Goal: Find specific page/section: Find specific page/section

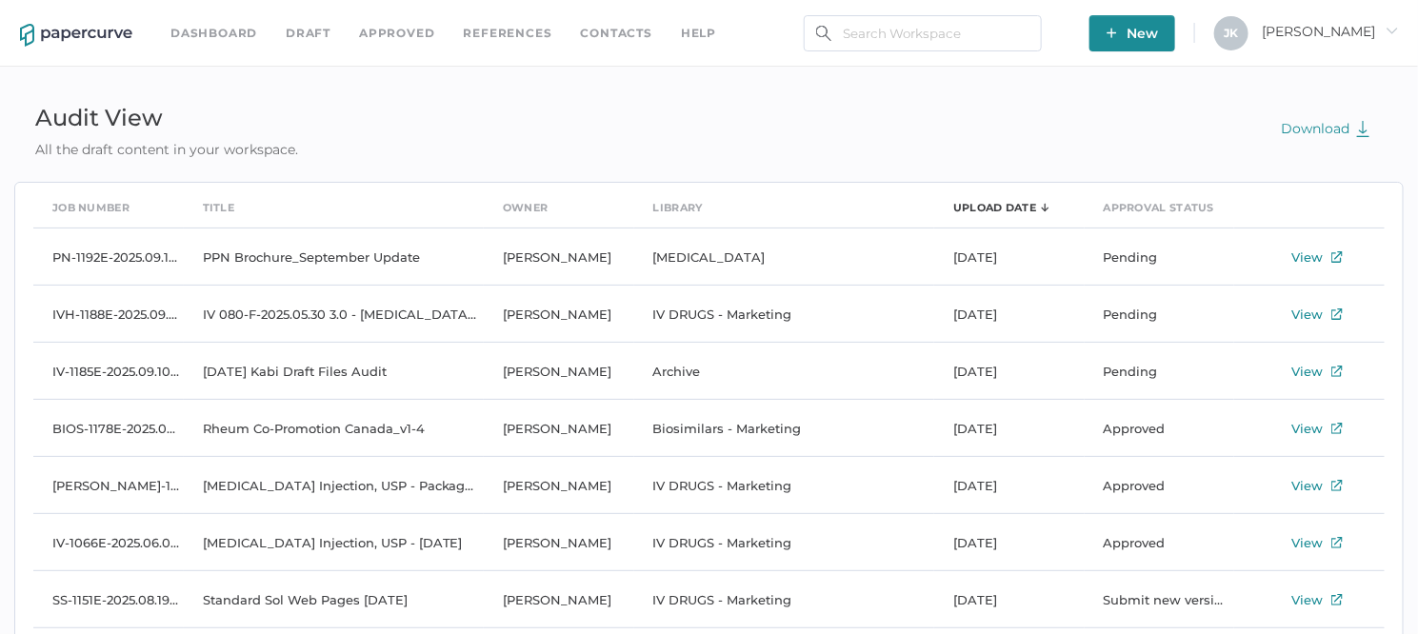
click at [391, 30] on link "Approved" at bounding box center [396, 33] width 75 height 21
click at [608, 40] on link "Contacts" at bounding box center [616, 33] width 71 height 21
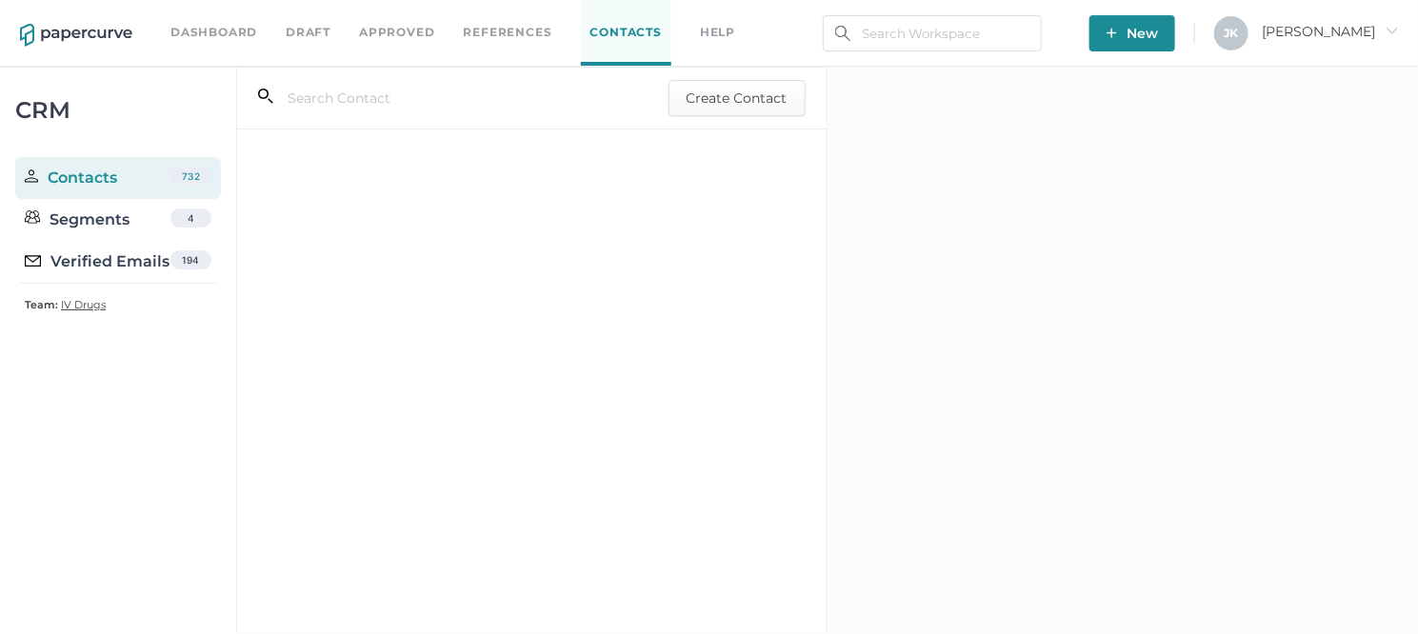
click at [127, 261] on div "Verified Emails" at bounding box center [97, 262] width 145 height 23
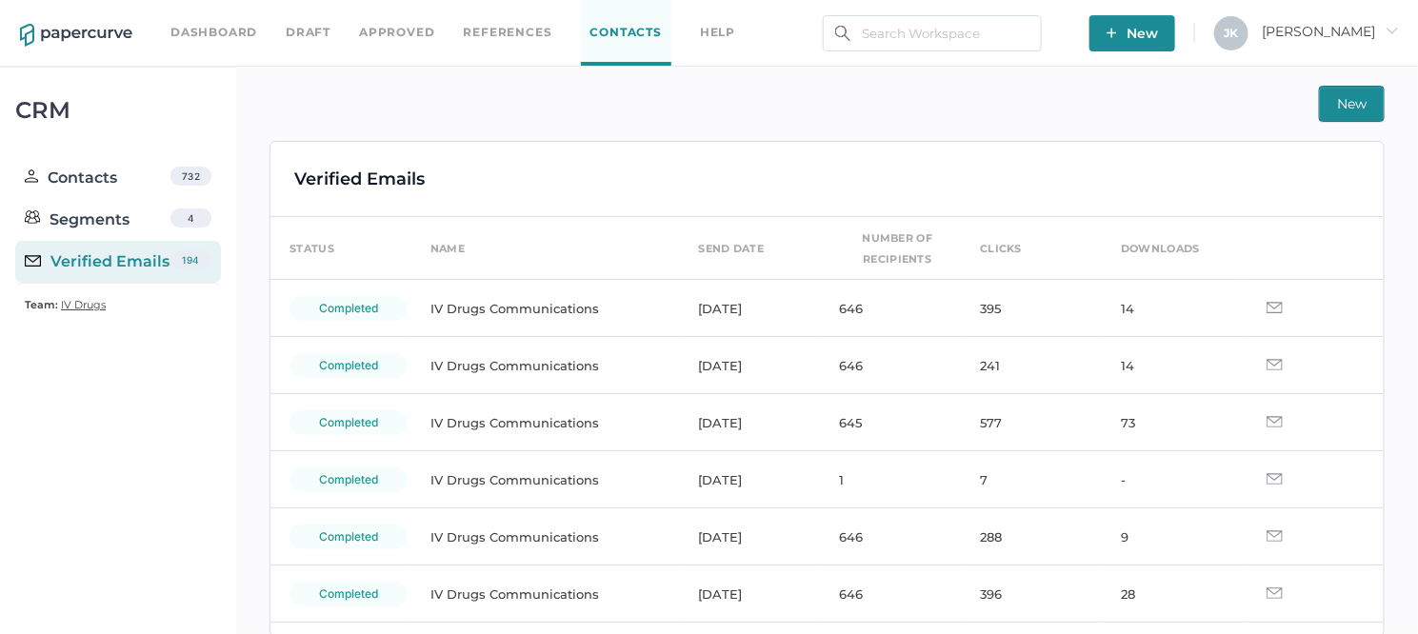
click at [1363, 32] on span "Jeff arrow_right" at bounding box center [1330, 31] width 136 height 17
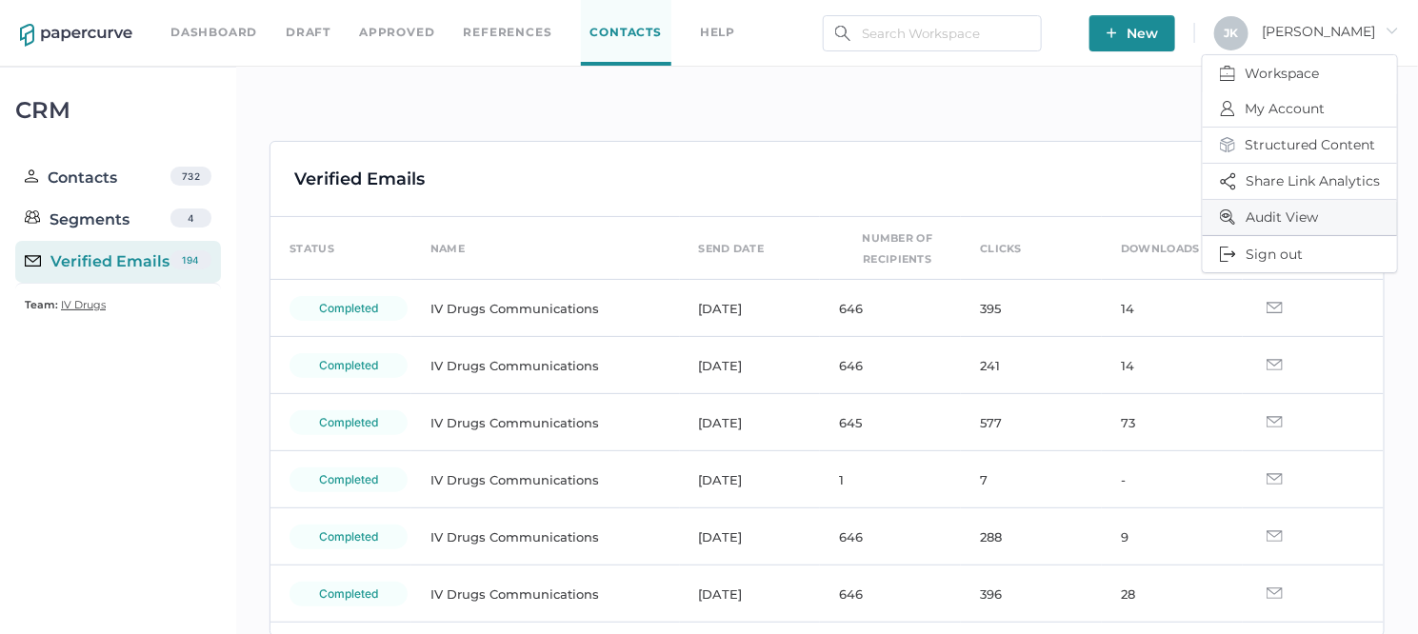
click at [1274, 216] on span "Audit View" at bounding box center [1300, 217] width 160 height 35
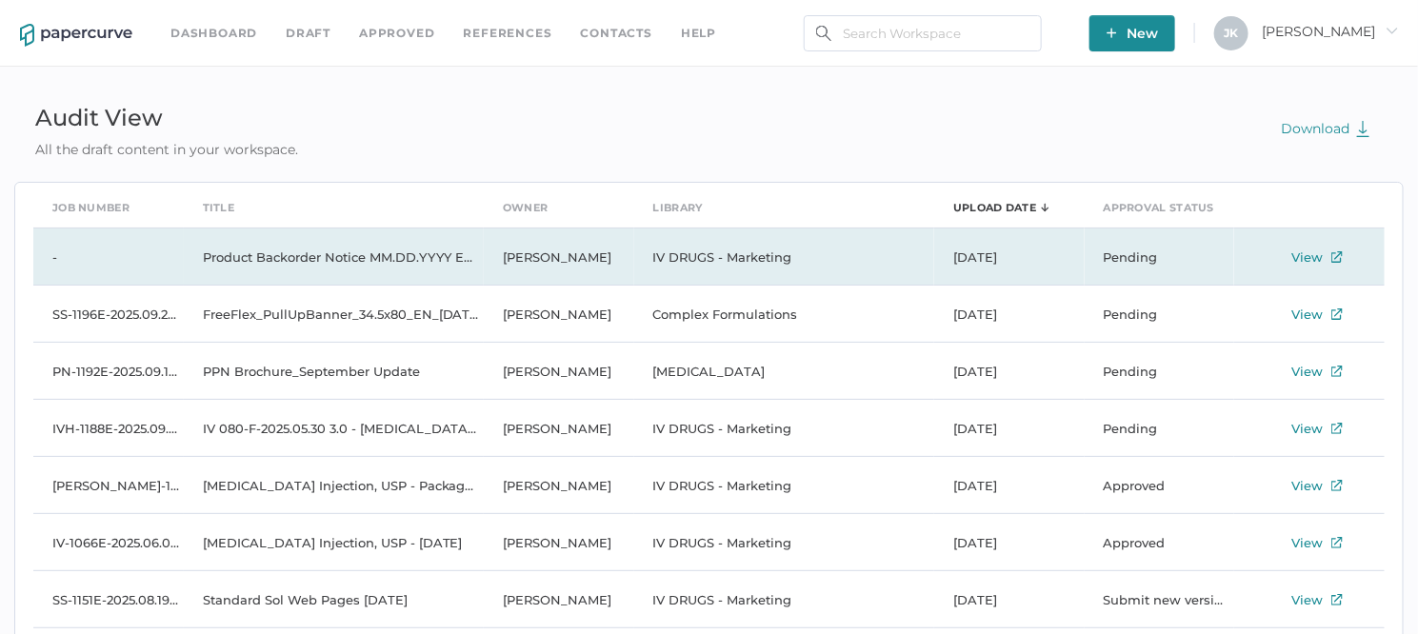
click at [335, 259] on td "Product Backorder Notice MM.DD.YYYY ENG" at bounding box center [334, 257] width 300 height 57
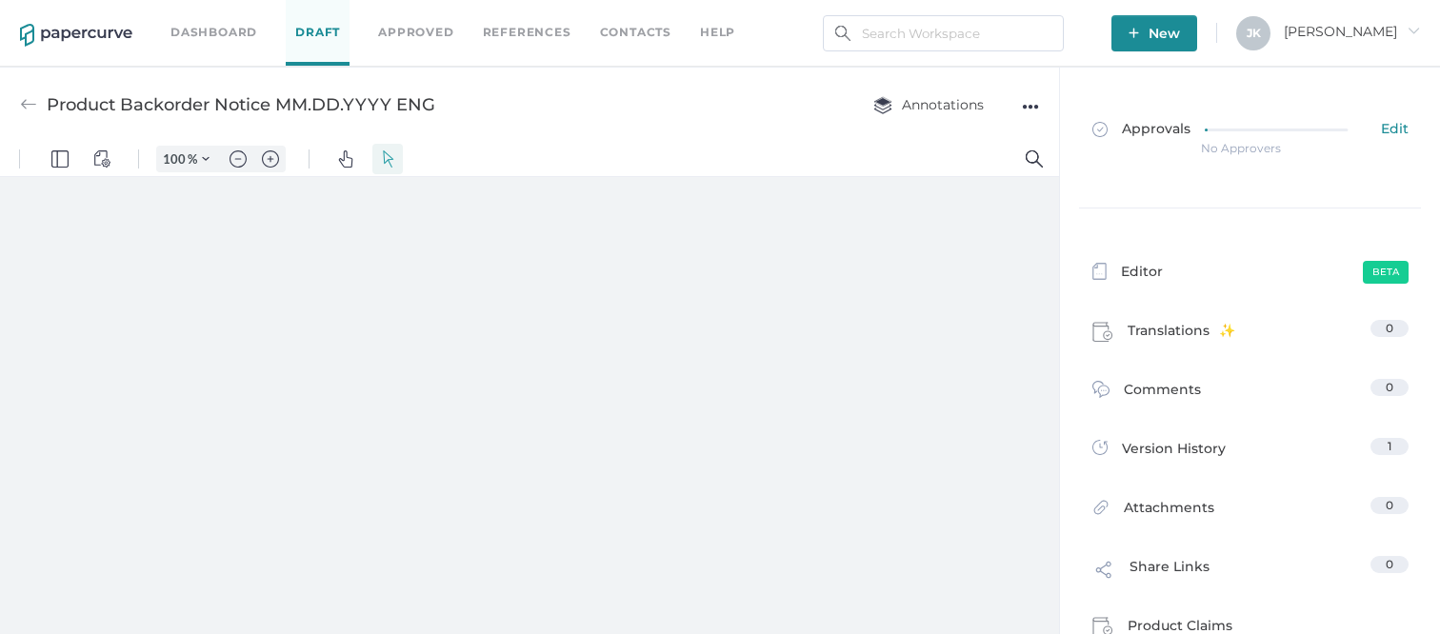
type input "111"
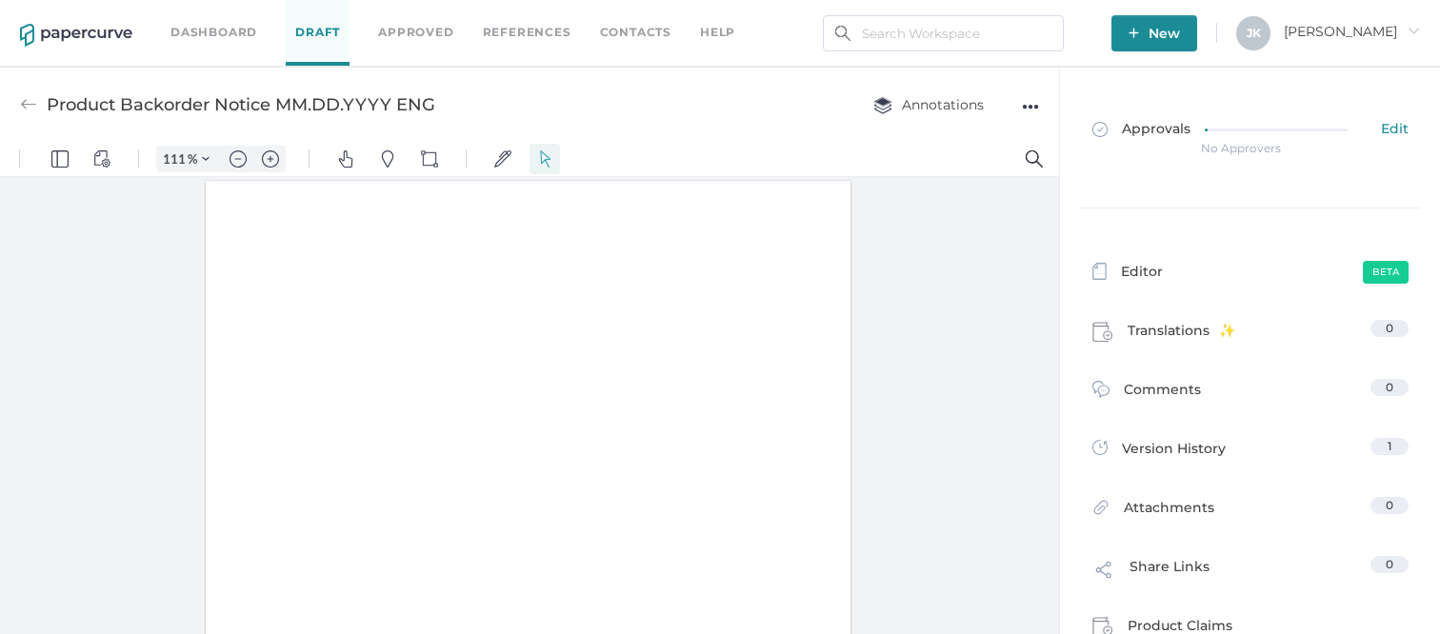
scroll to position [2, 0]
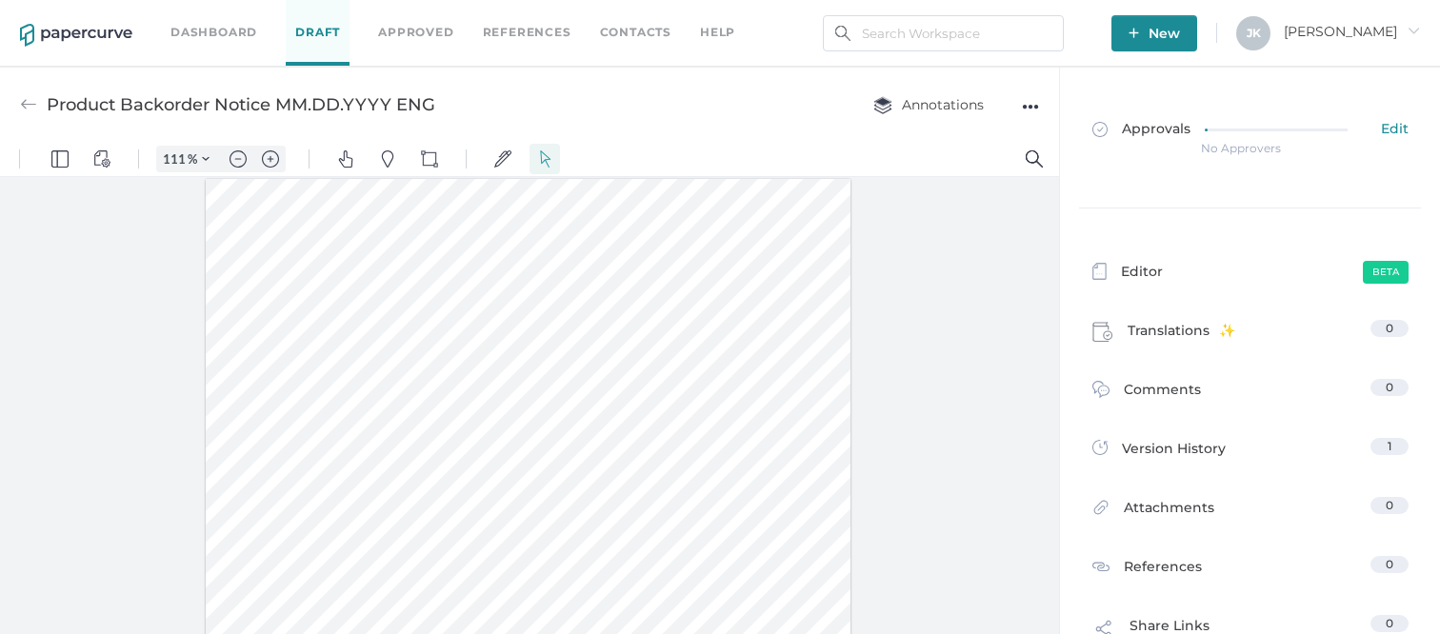
click at [1380, 40] on div "J K Jeff arrow_right" at bounding box center [1328, 33] width 184 height 34
click at [1375, 30] on span "Jeff arrow_right" at bounding box center [1352, 31] width 136 height 17
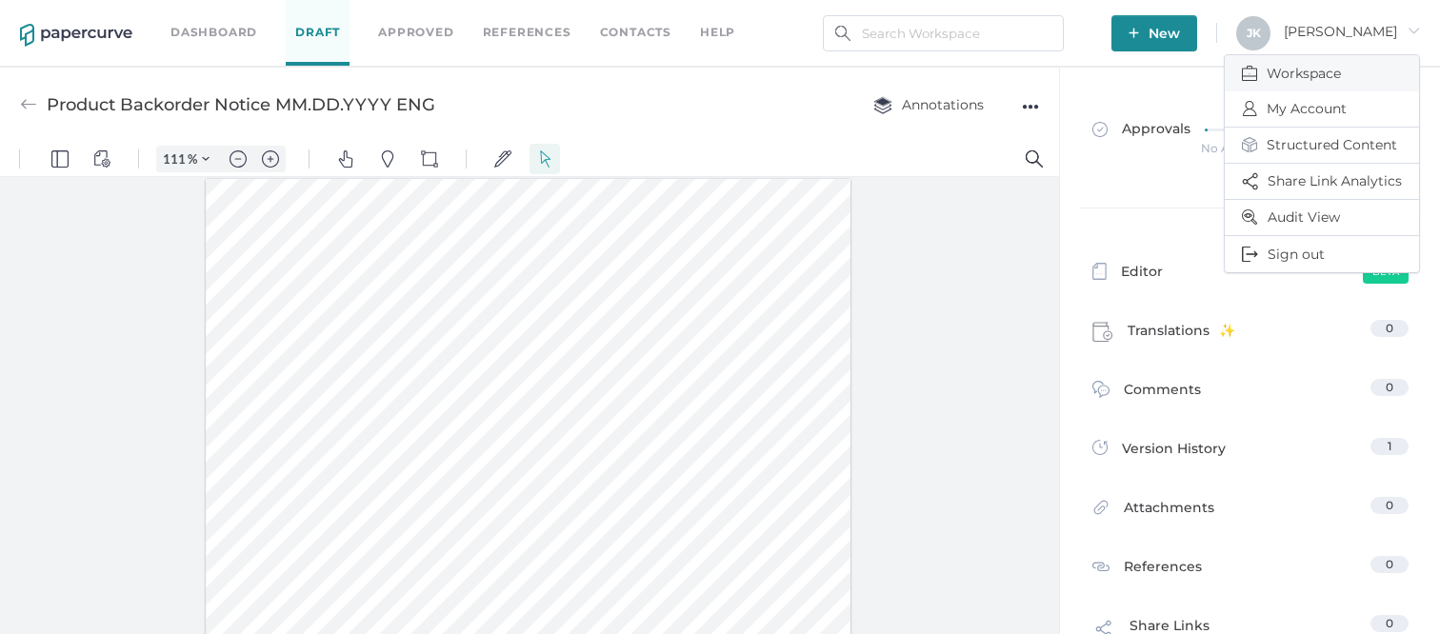
click at [1314, 59] on span "Workspace" at bounding box center [1322, 73] width 160 height 36
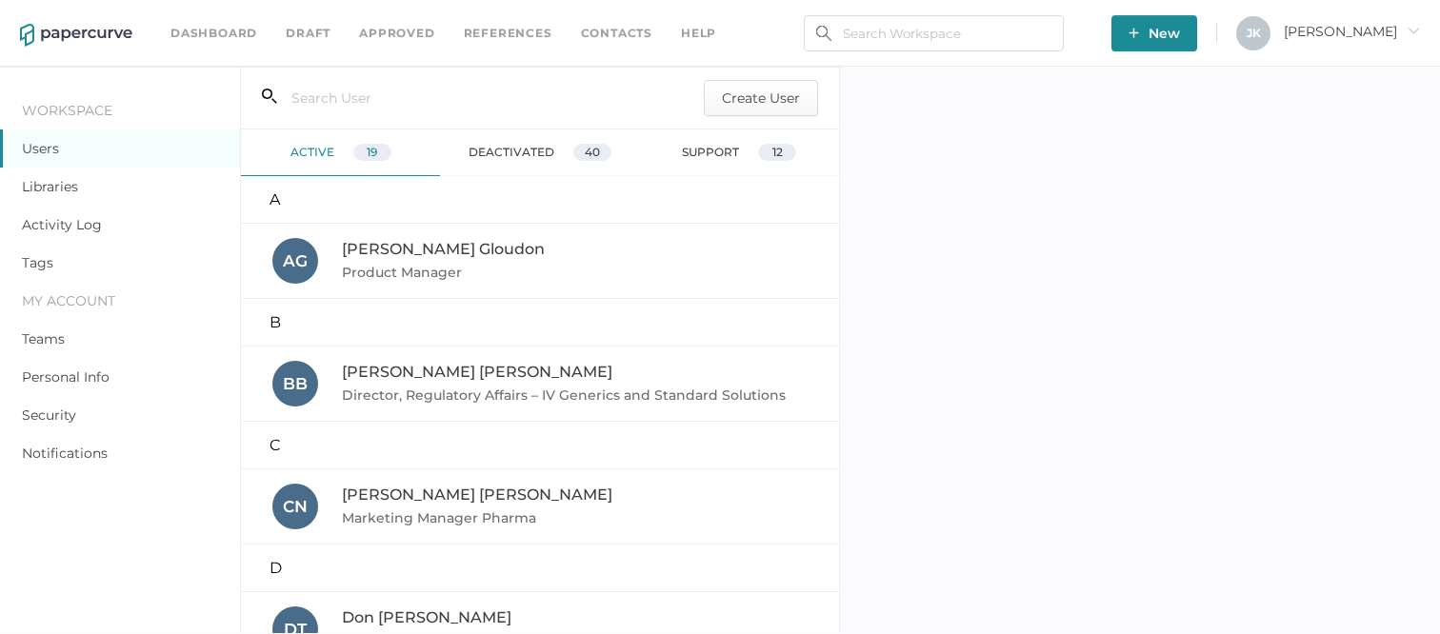
click at [71, 224] on link "Activity Log" at bounding box center [62, 224] width 80 height 17
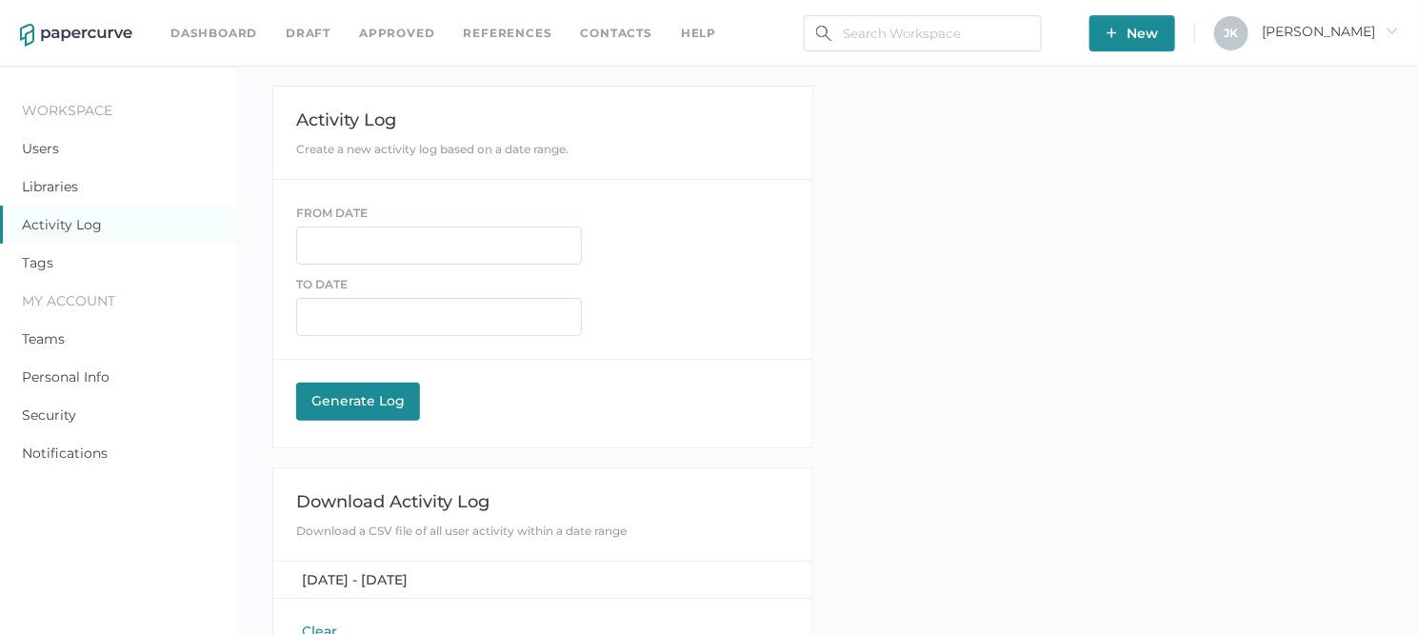
scroll to position [66, 0]
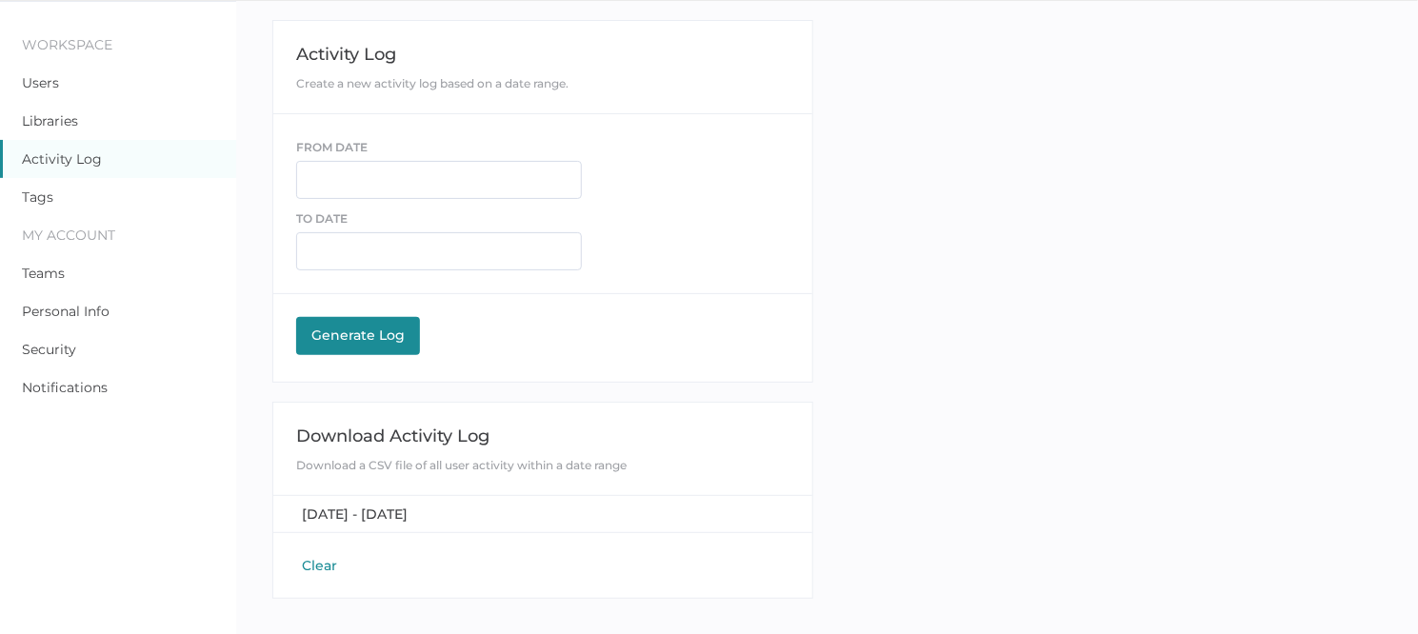
click at [317, 566] on button "Clear" at bounding box center [319, 565] width 47 height 19
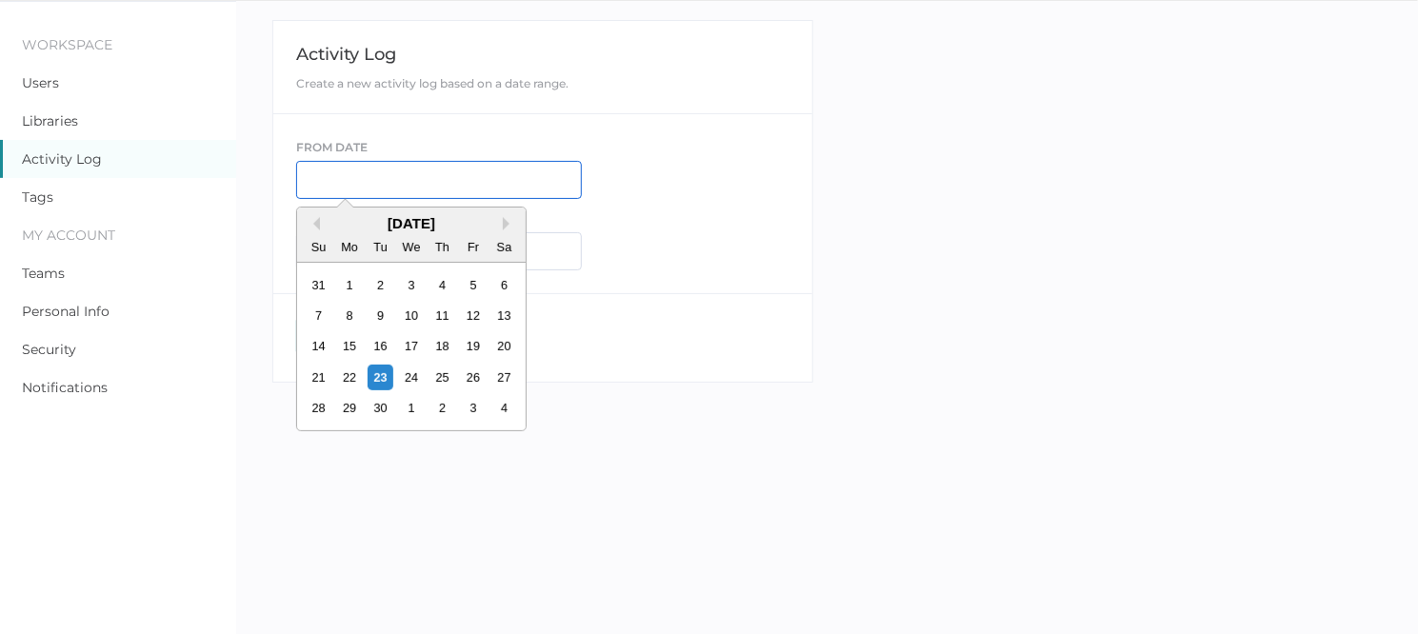
click at [391, 178] on input "text" at bounding box center [439, 180] width 286 height 38
click at [376, 377] on div "23" at bounding box center [381, 378] width 26 height 26
type input "[DATE]"
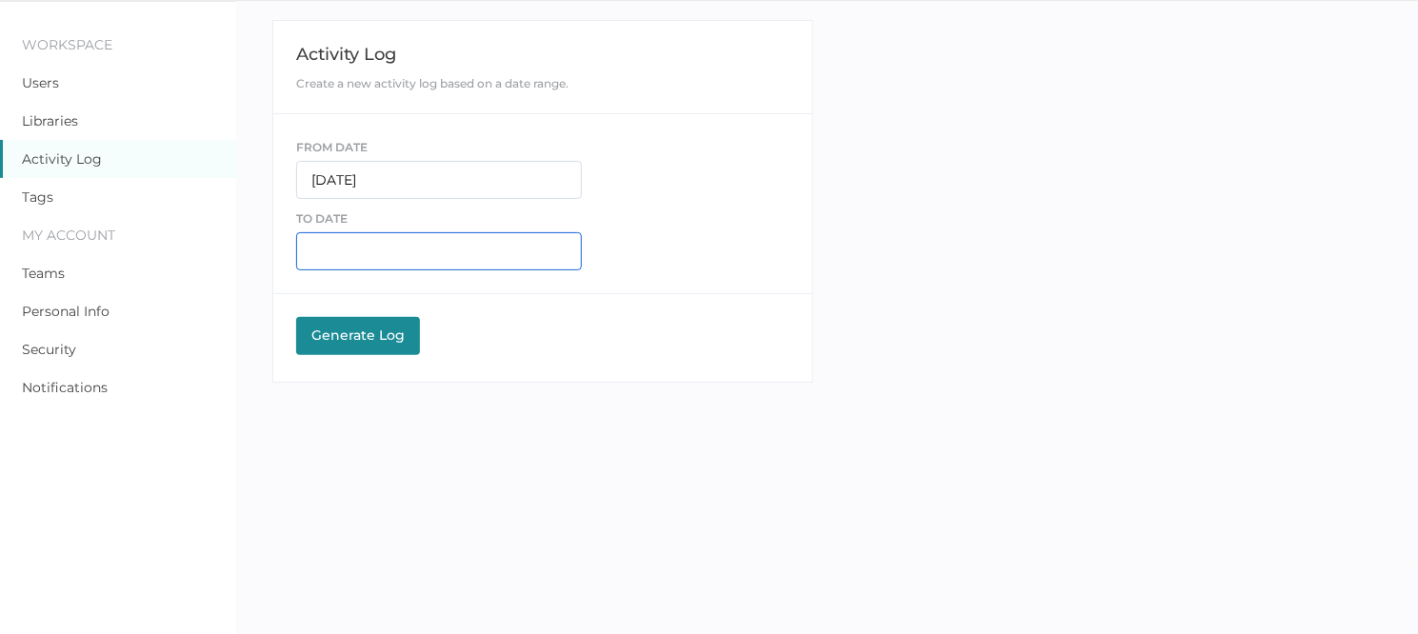
click at [361, 238] on input "text" at bounding box center [439, 251] width 286 height 38
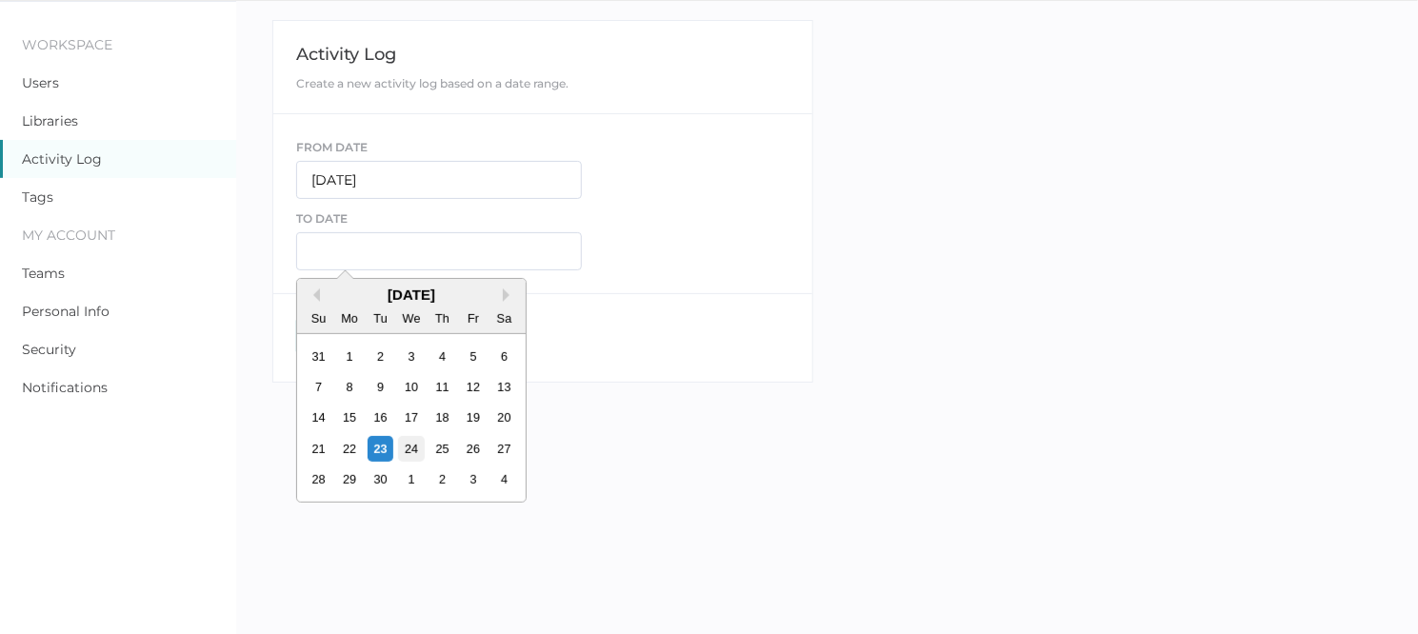
click at [416, 438] on div "24" at bounding box center [412, 449] width 26 height 26
type input "09/24/2025"
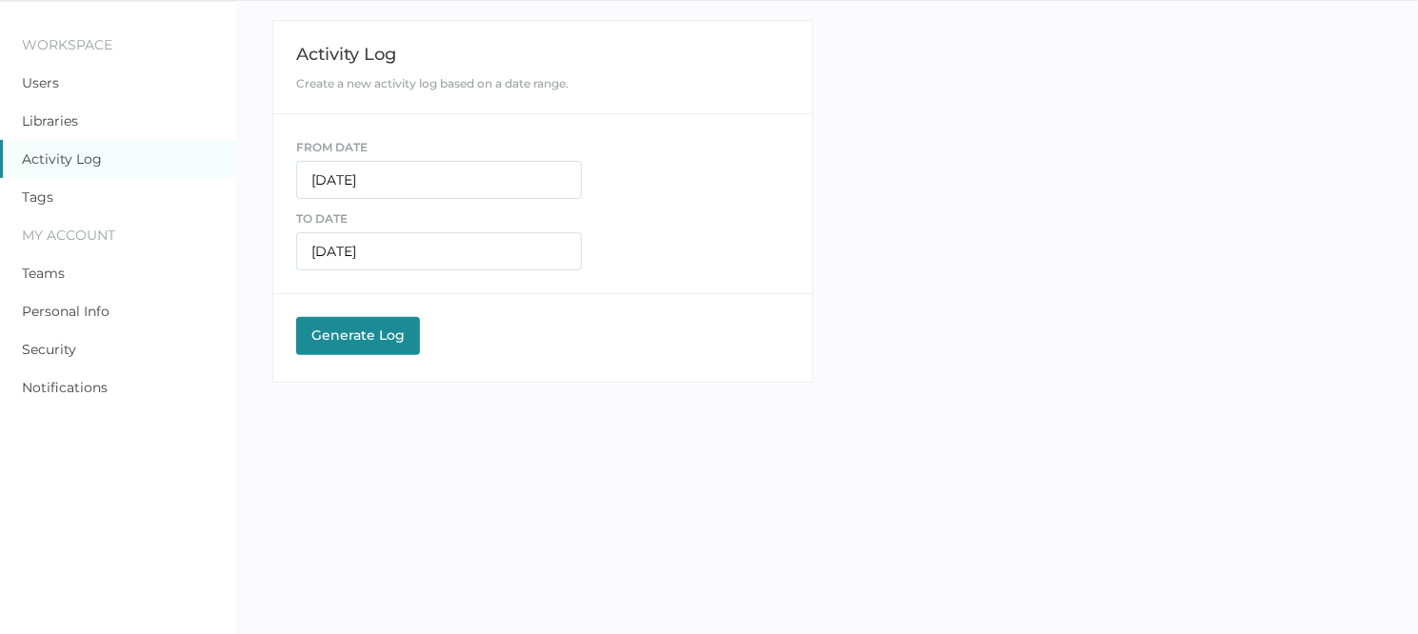
click at [386, 331] on div "Generate Log" at bounding box center [358, 335] width 105 height 17
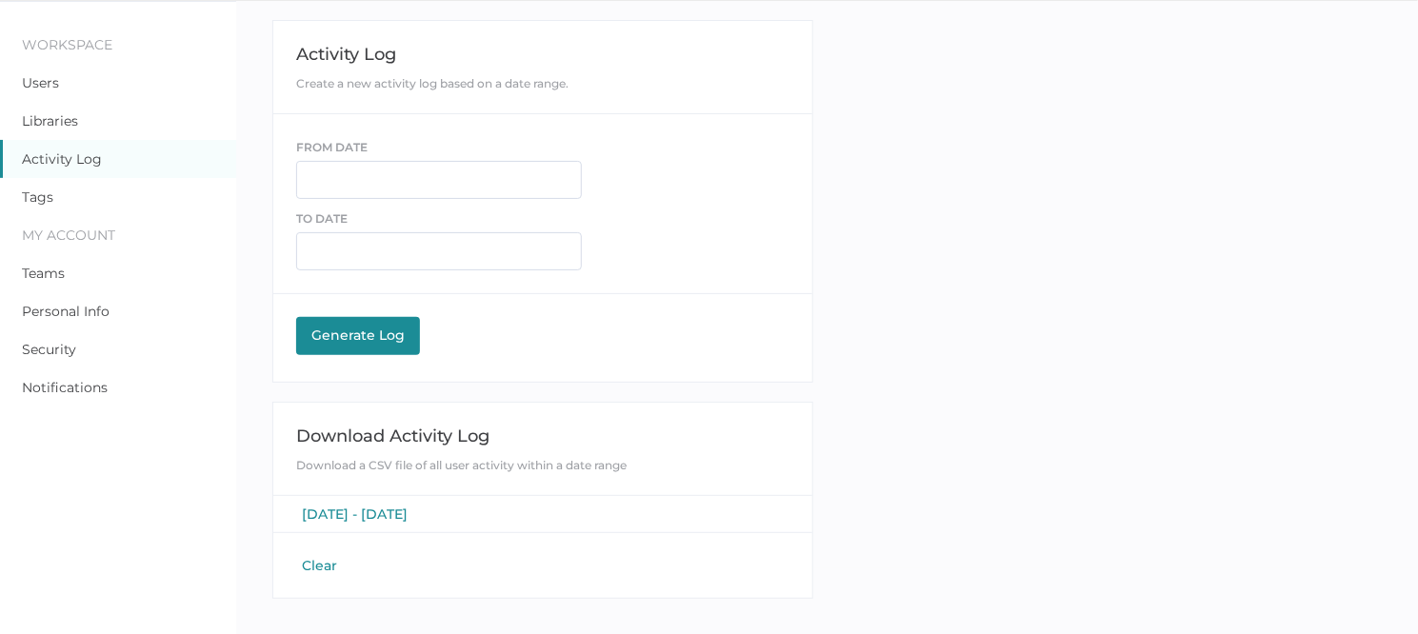
click at [395, 506] on span "[DATE] - [DATE]" at bounding box center [355, 514] width 106 height 17
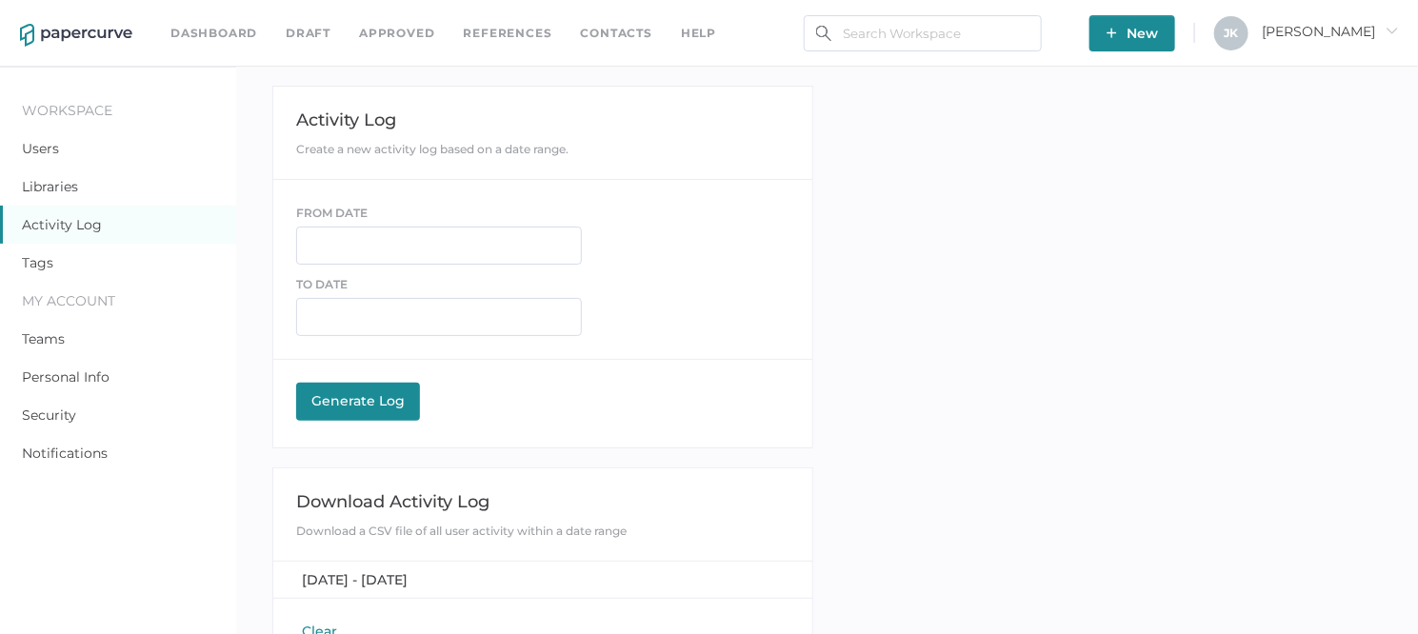
click at [83, 450] on link "Notifications" at bounding box center [65, 453] width 86 height 17
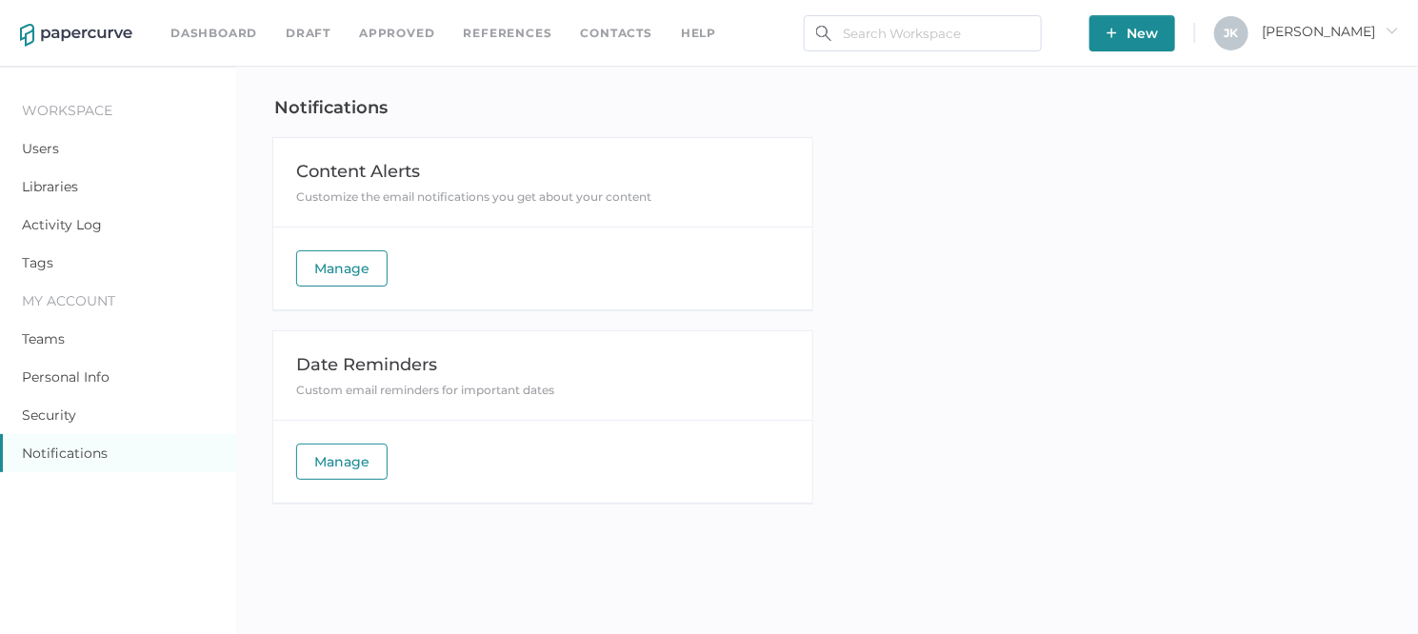
click at [72, 216] on link "Activity Log" at bounding box center [62, 224] width 80 height 17
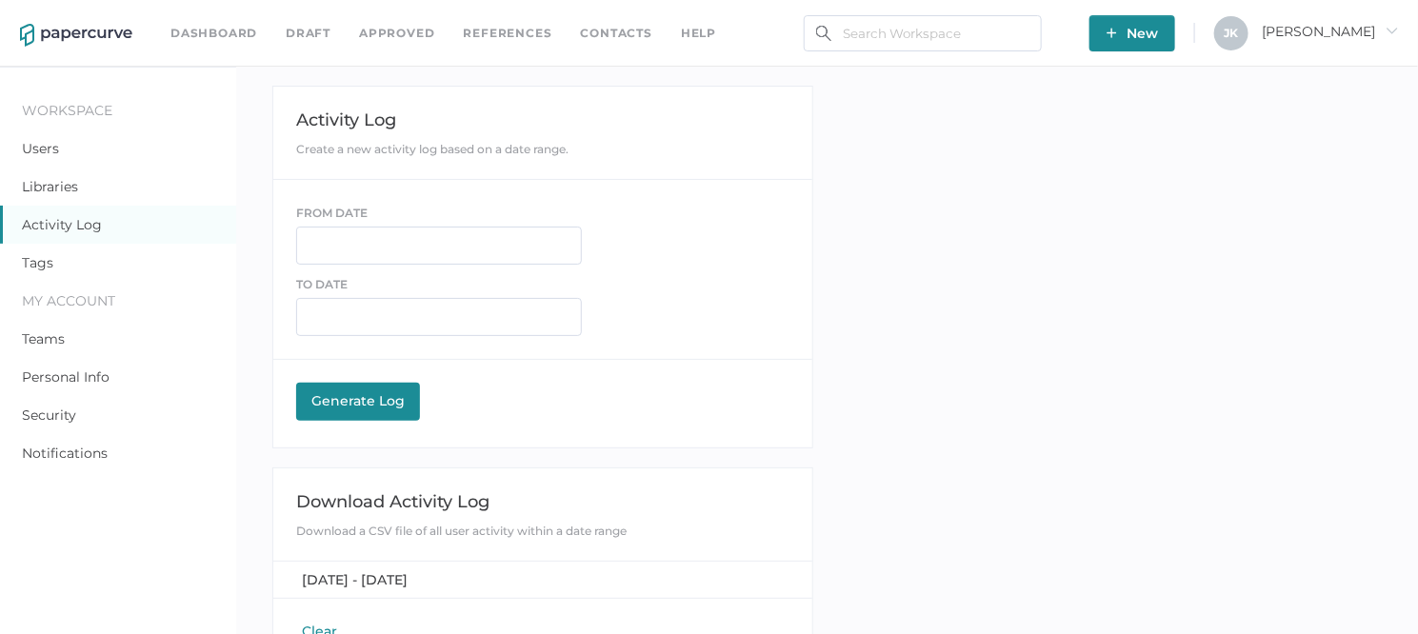
scroll to position [66, 0]
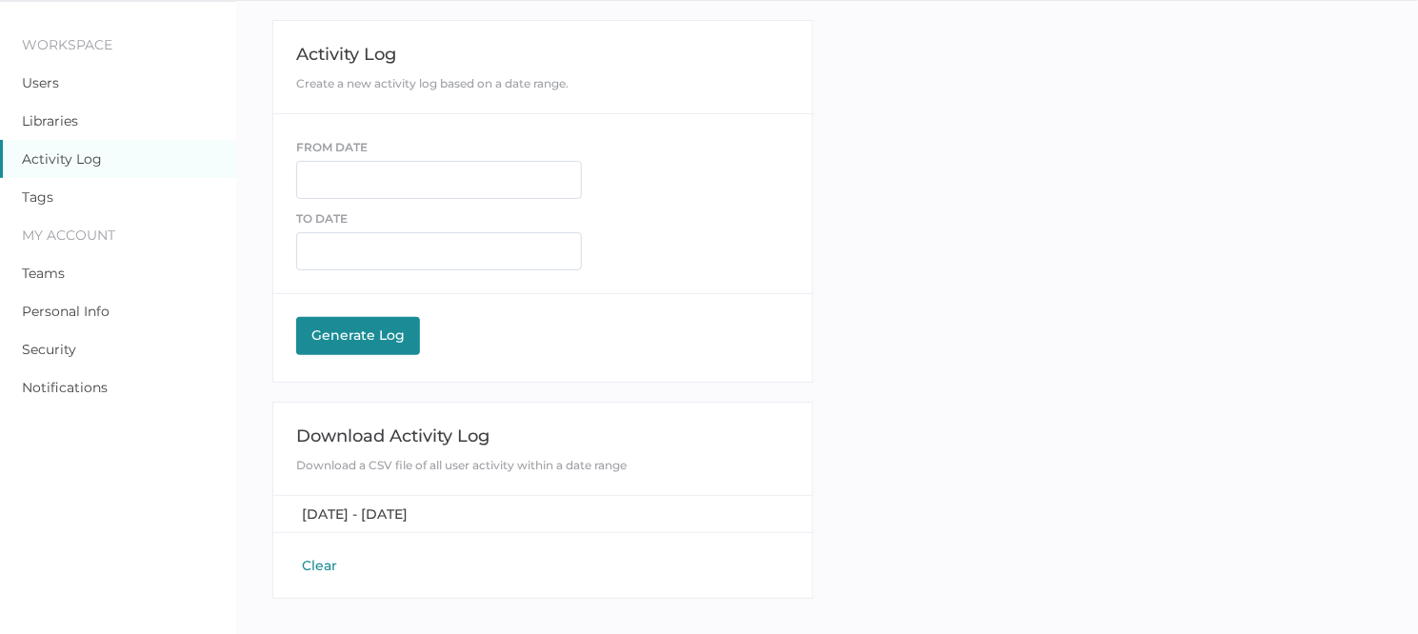
click at [68, 155] on link "Activity Log" at bounding box center [62, 158] width 80 height 17
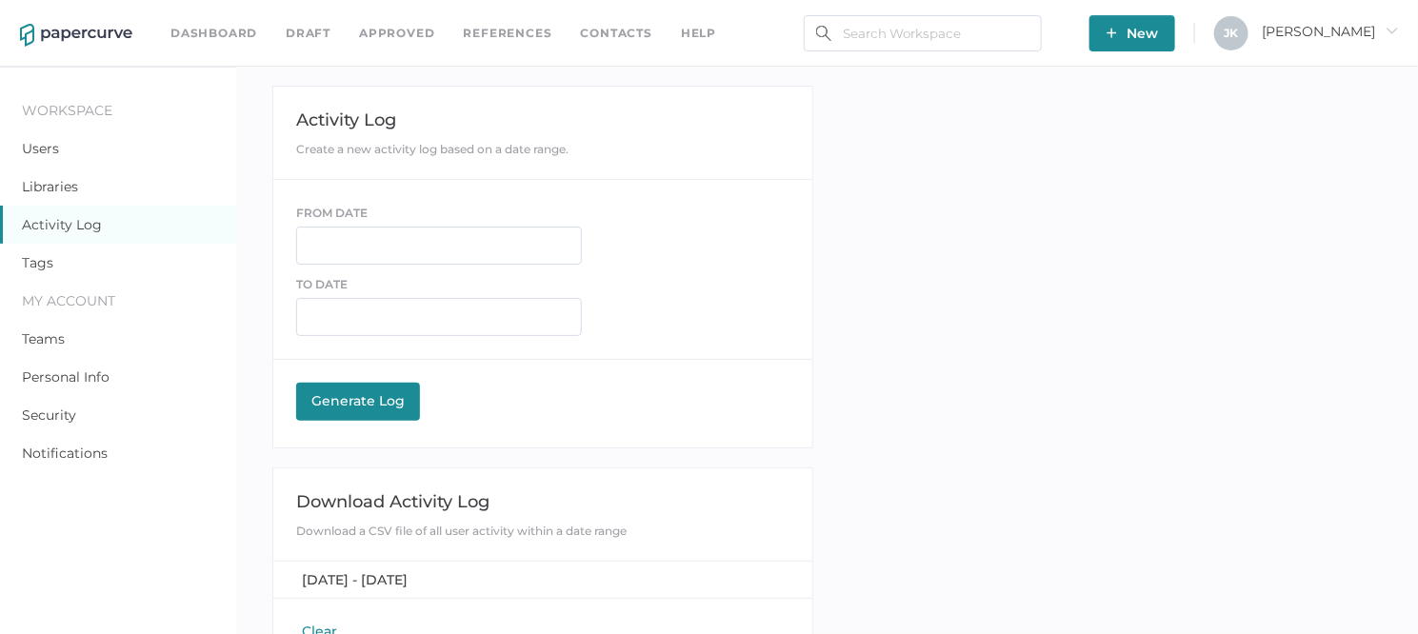
click at [626, 30] on link "Contacts" at bounding box center [616, 33] width 71 height 21
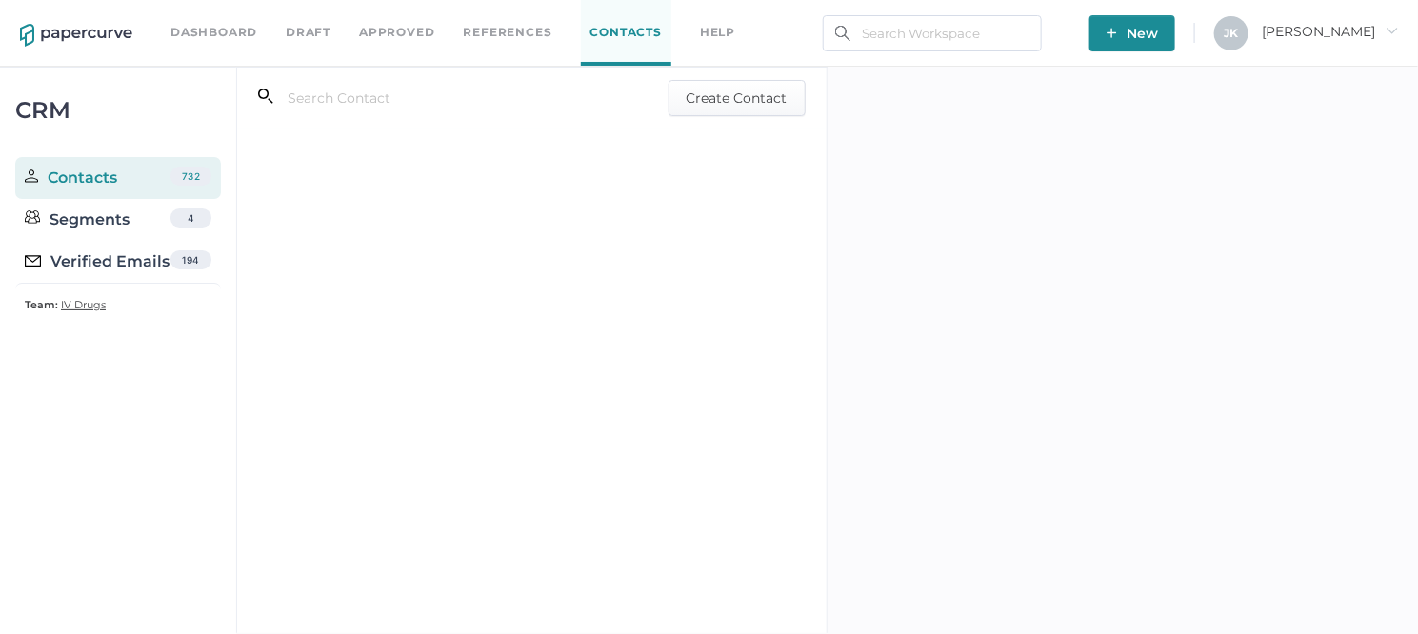
click at [102, 263] on div "Verified Emails" at bounding box center [97, 262] width 145 height 23
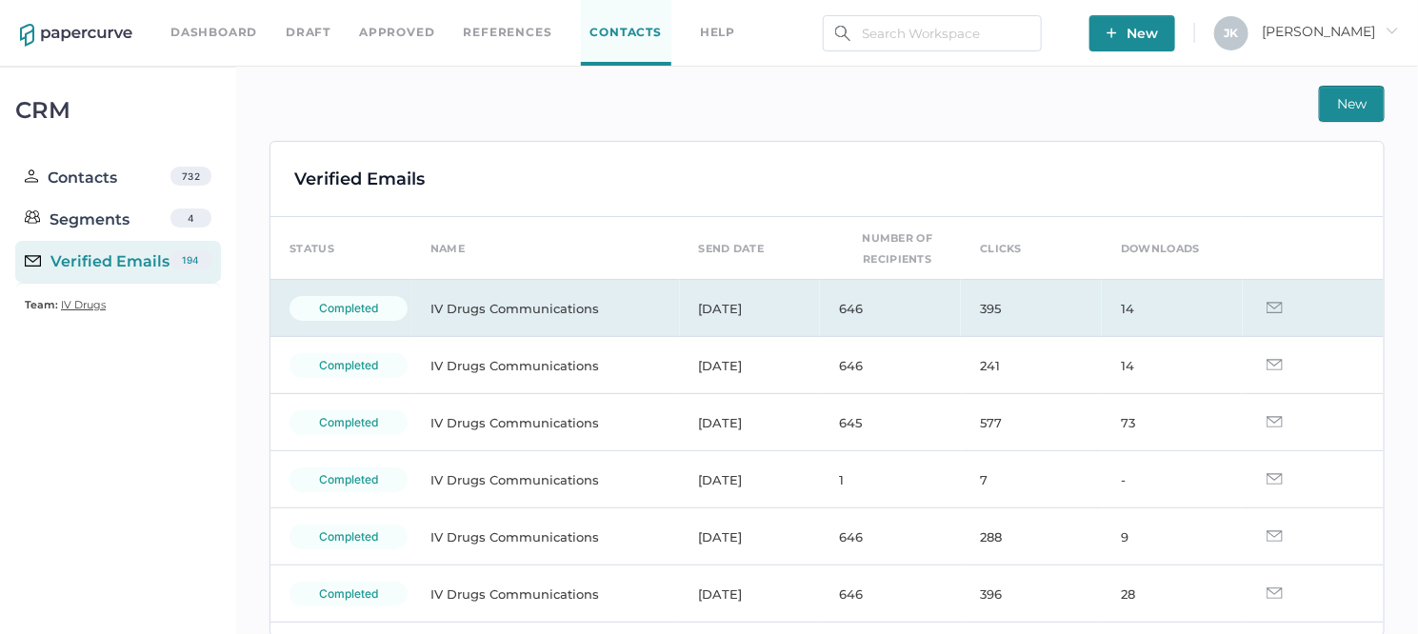
click at [491, 311] on td "IV Drugs Communications" at bounding box center [545, 308] width 269 height 57
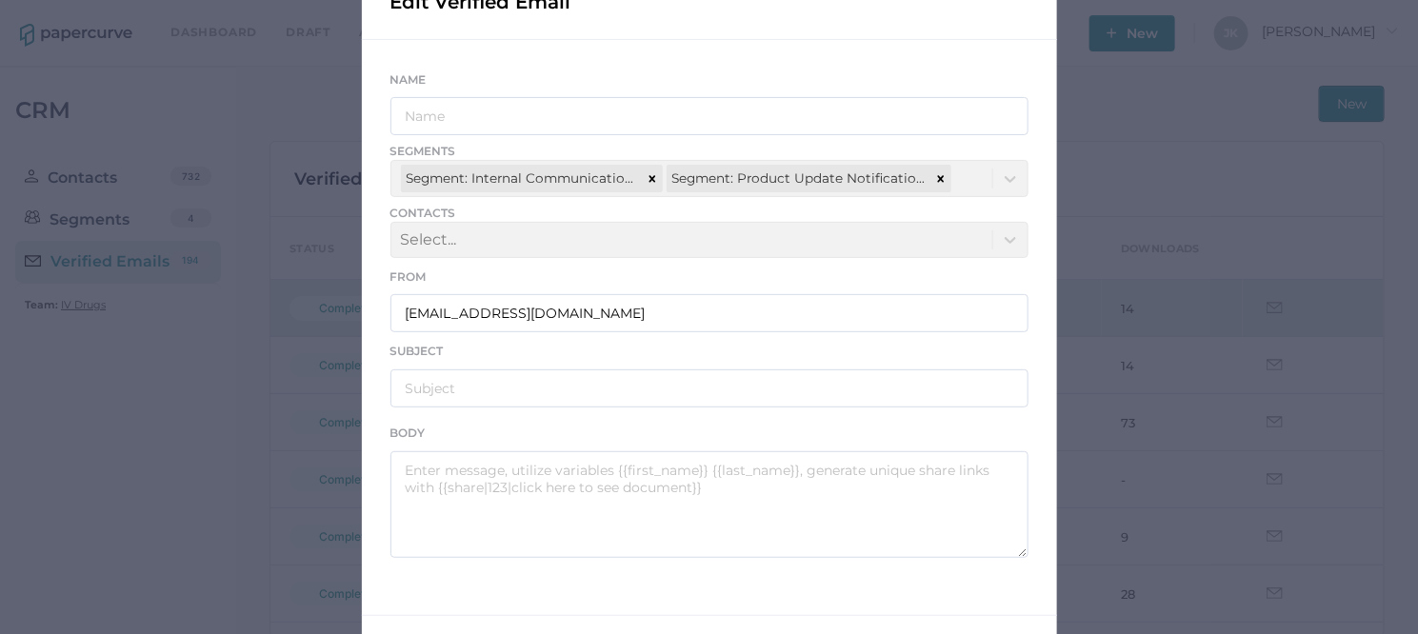
scroll to position [122, 0]
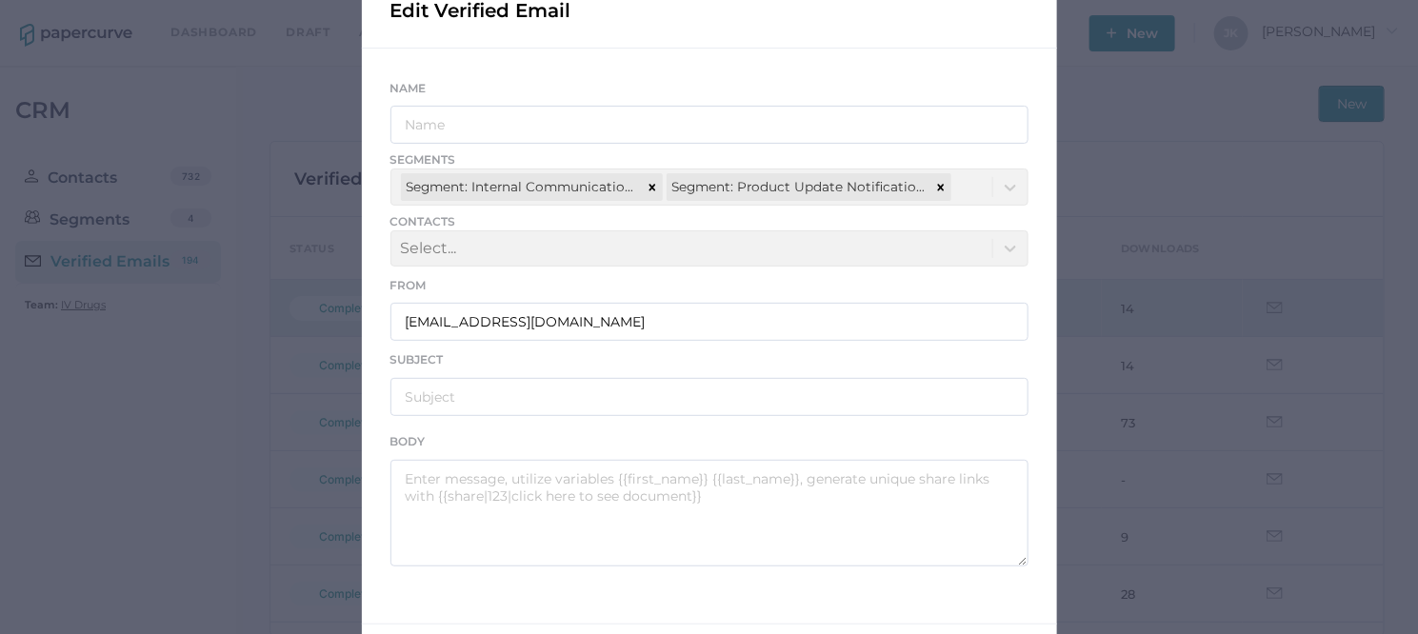
type input "IV Drugs Communications"
type input "Fresenius Kabi Product Notifications - 09.09.2025"
type textarea "Good afternoon, Please see the links below for the most recent announcements fr…"
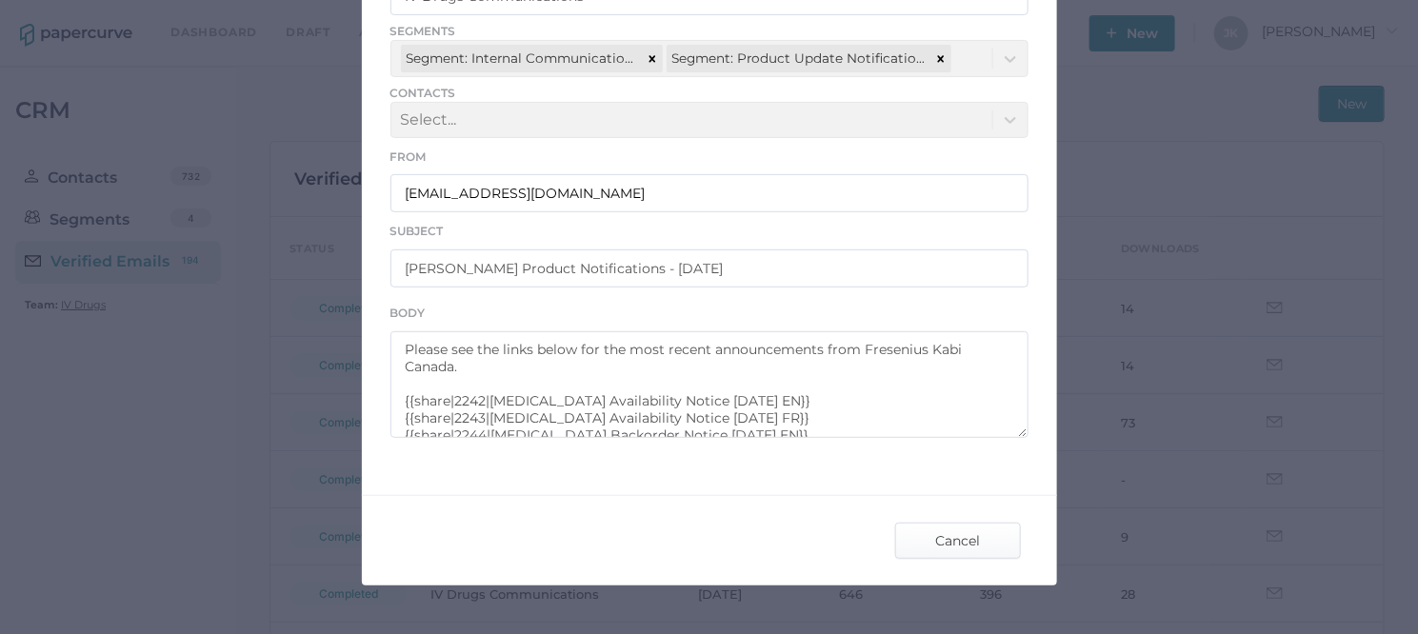
scroll to position [66, 0]
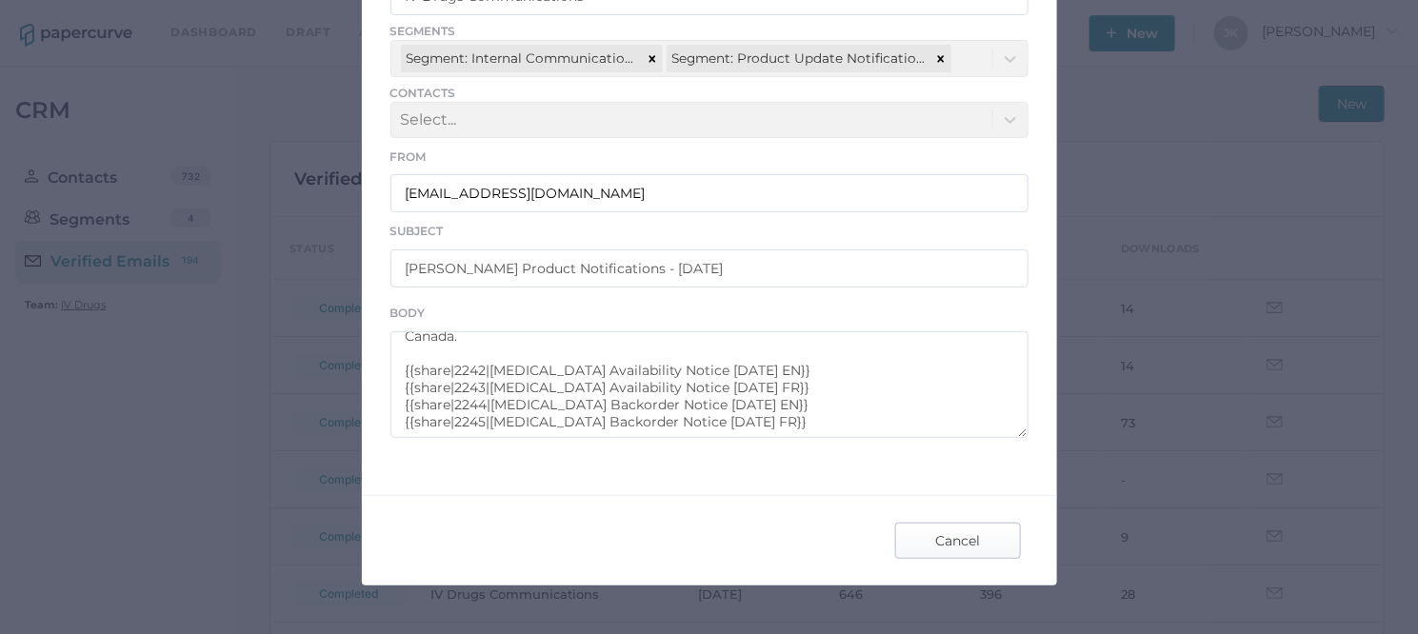
click at [953, 536] on span "Cancel" at bounding box center [958, 541] width 90 height 34
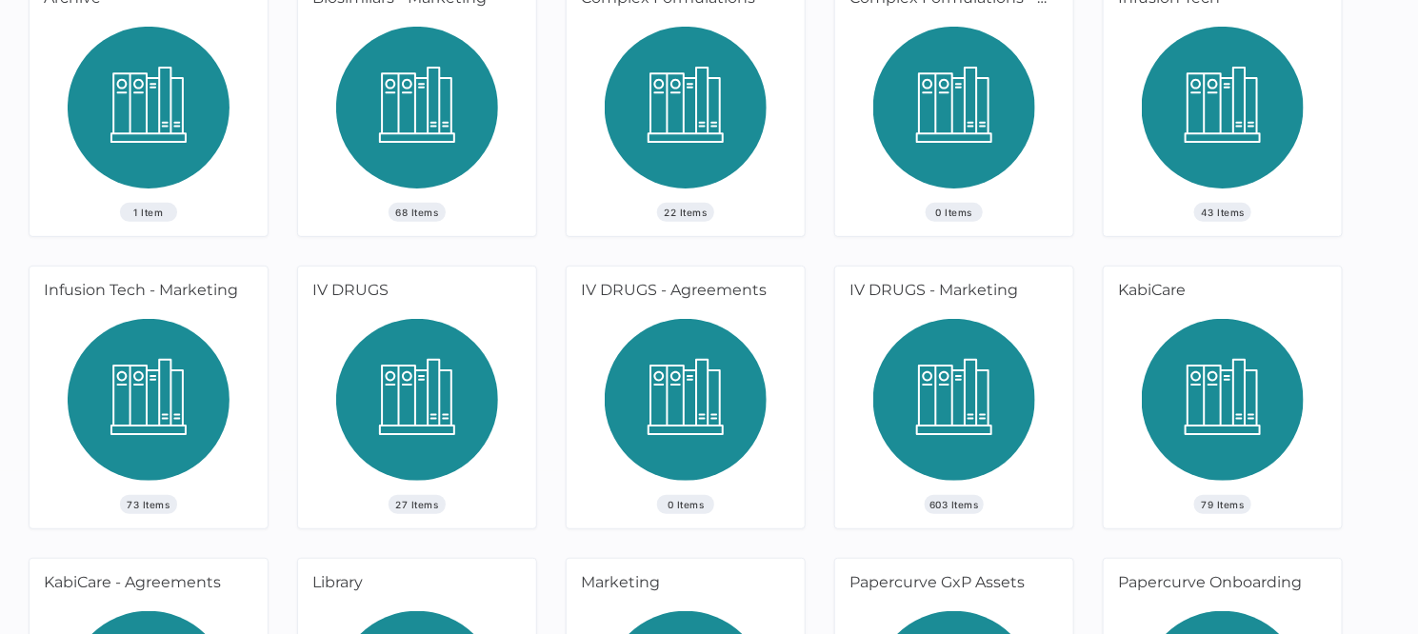
scroll to position [167, 0]
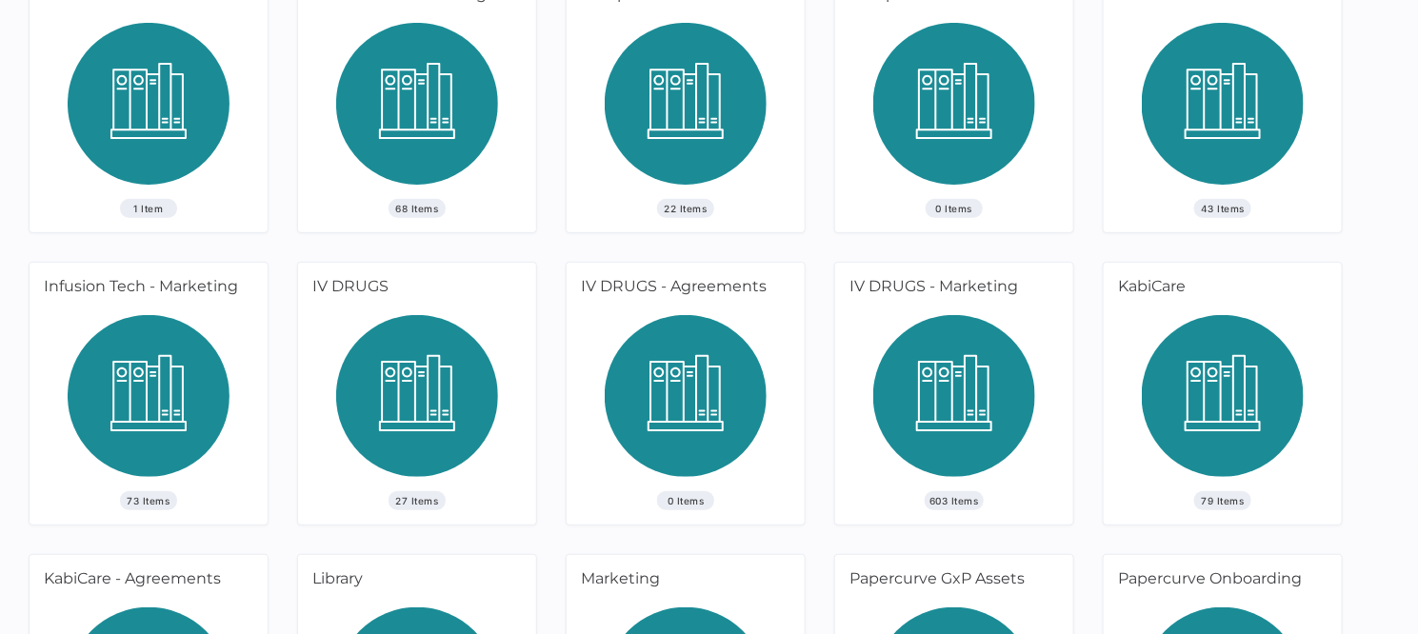
click at [954, 379] on img at bounding box center [954, 403] width 162 height 176
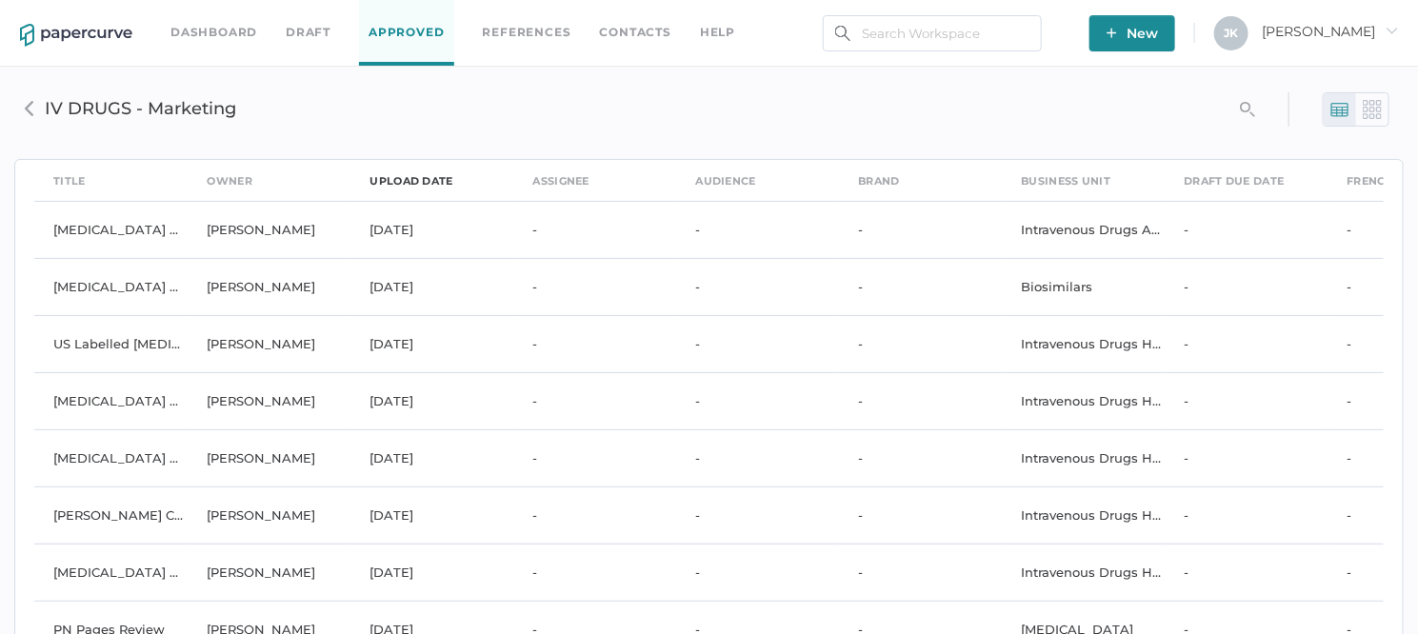
click at [410, 171] on div "upload date" at bounding box center [412, 181] width 83 height 21
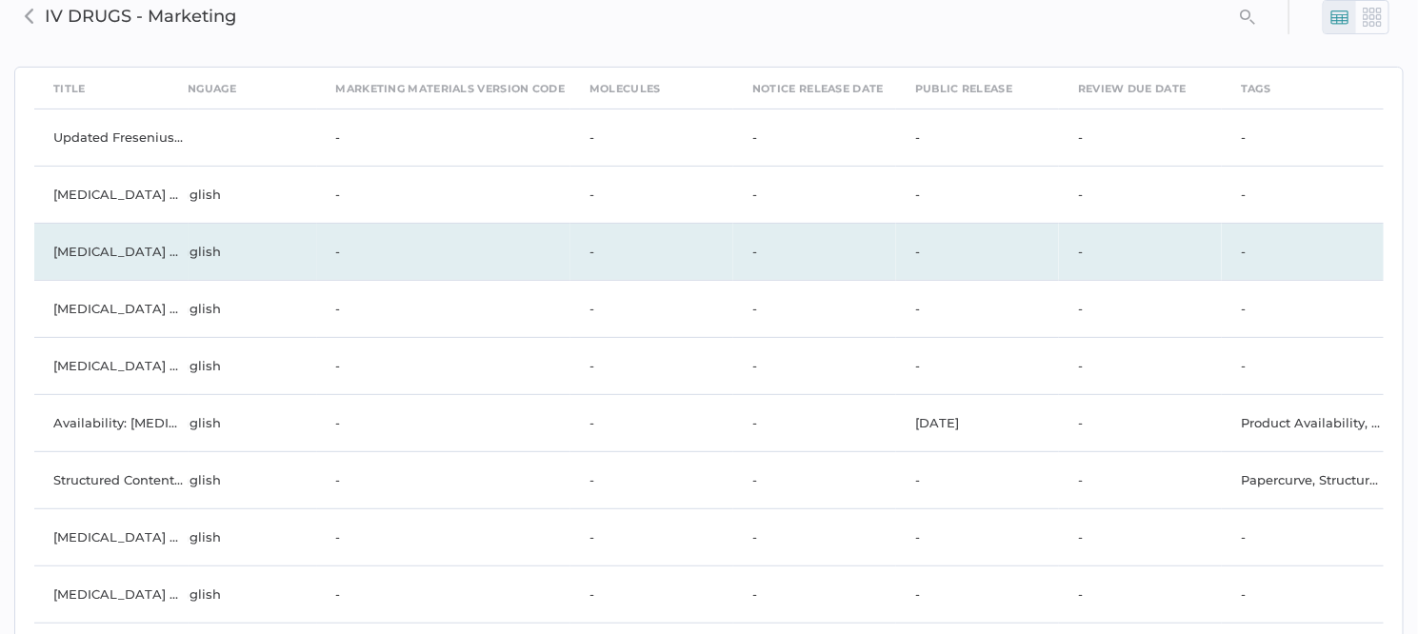
scroll to position [97, 0]
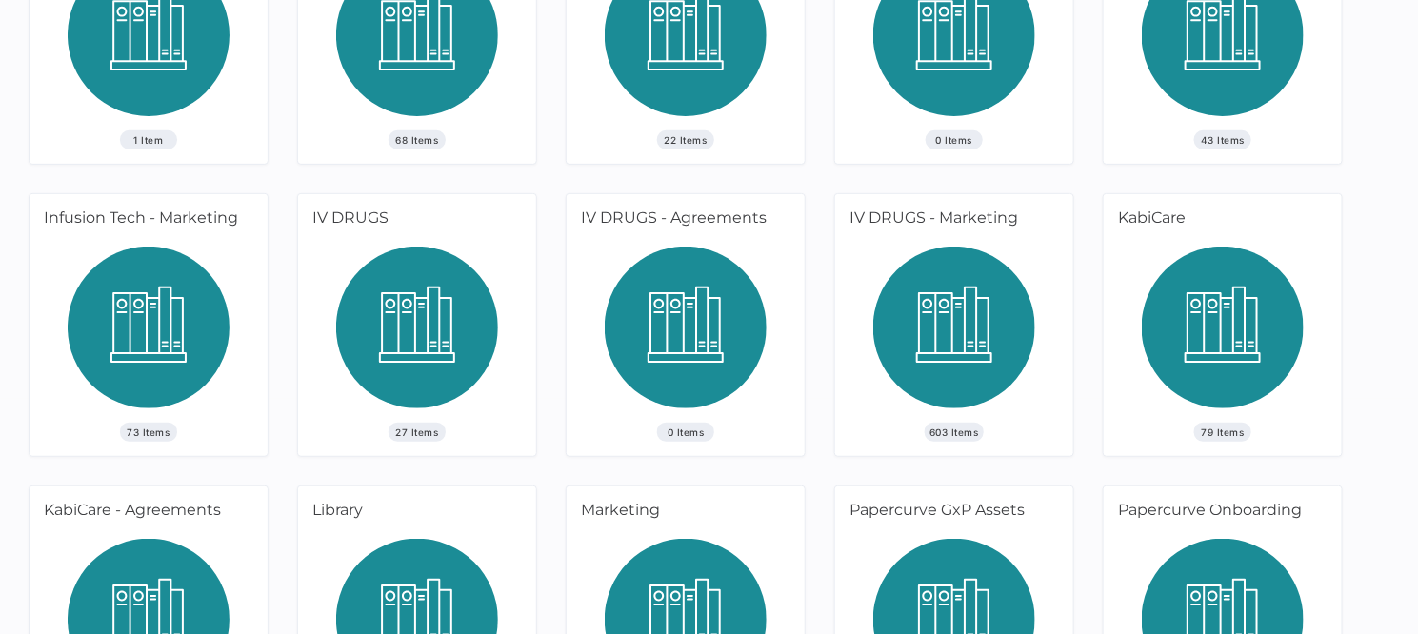
scroll to position [240, 0]
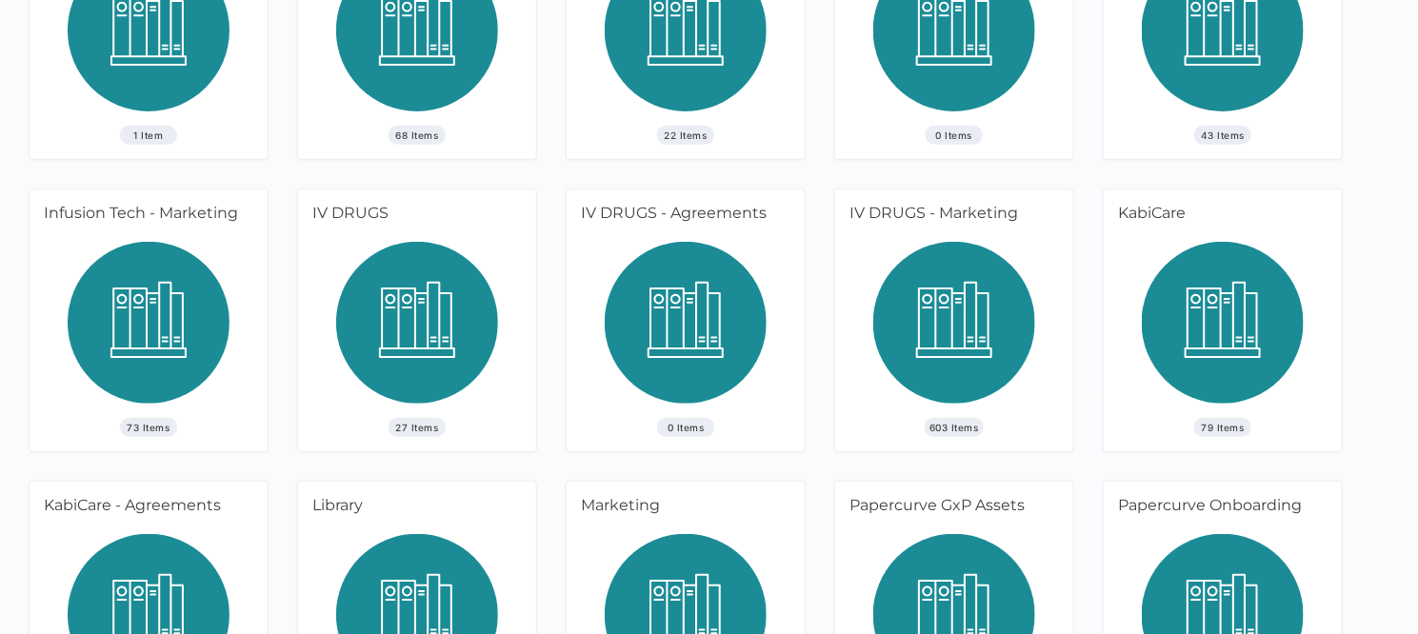
click at [935, 345] on img at bounding box center [954, 330] width 162 height 176
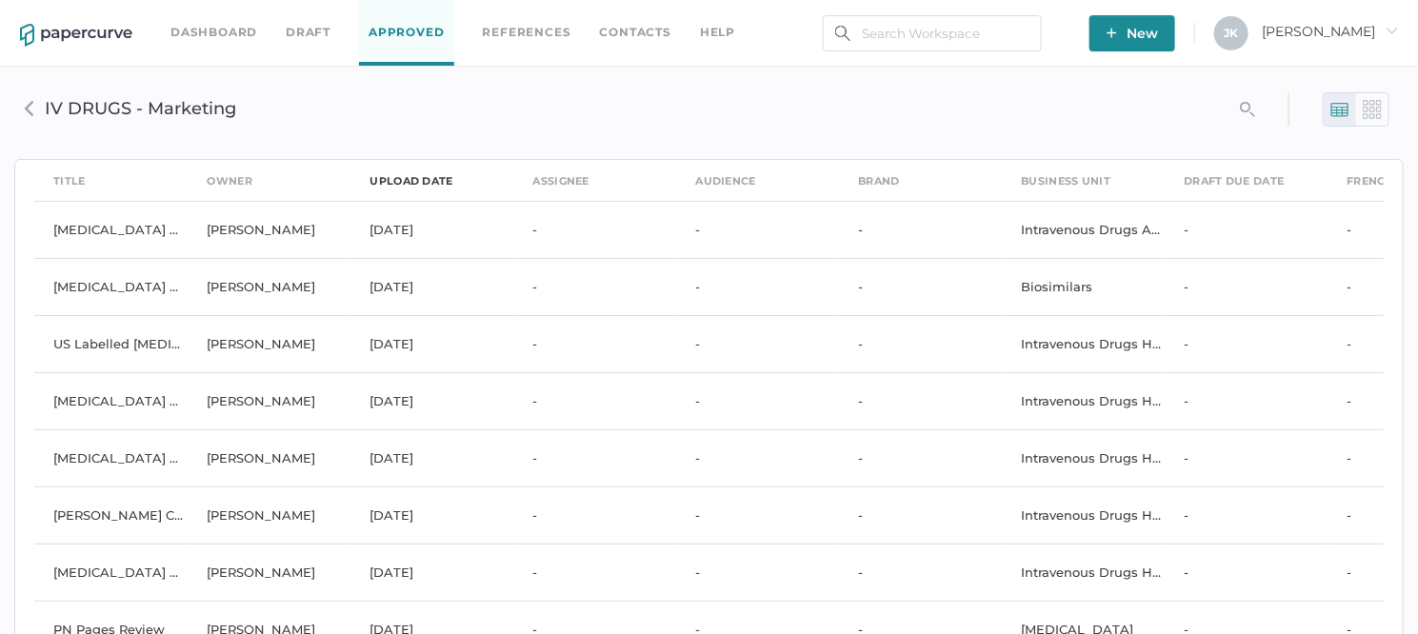
click at [411, 172] on div "upload date" at bounding box center [412, 181] width 83 height 21
click at [409, 178] on div "upload date" at bounding box center [412, 181] width 83 height 21
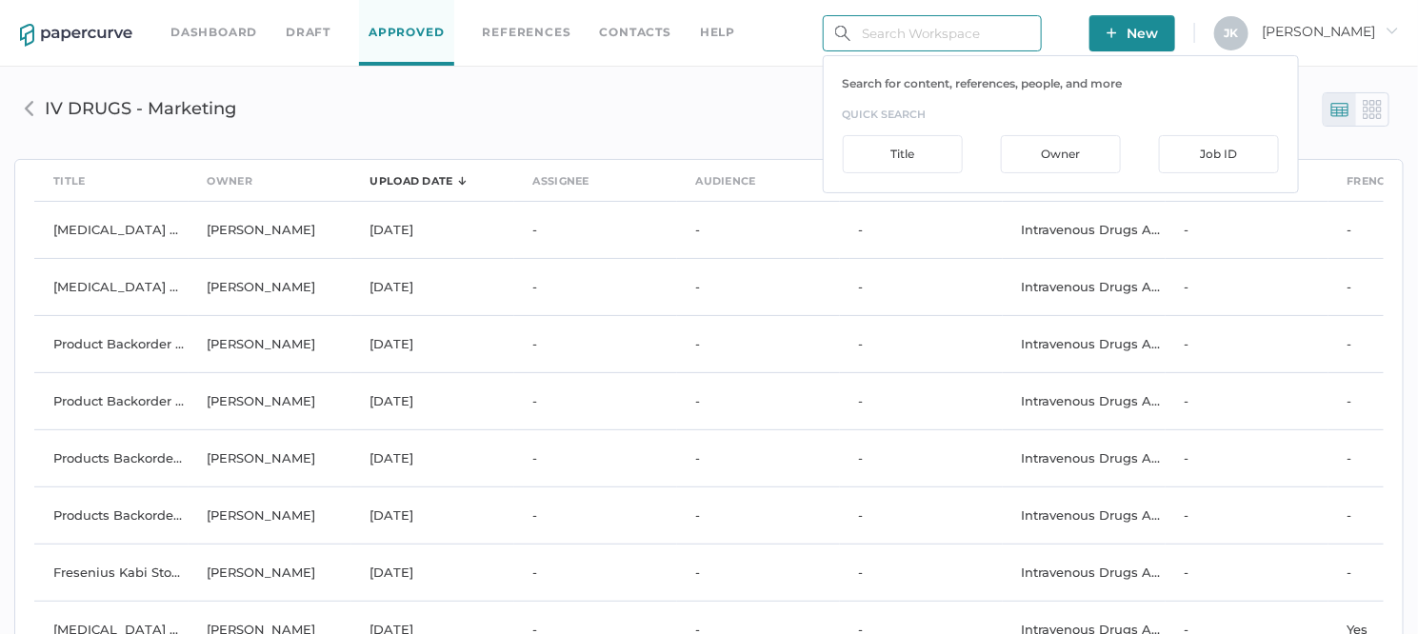
click at [890, 32] on input "text" at bounding box center [932, 33] width 219 height 36
paste input "Products Backorder Update 09.22.2025 EN"
type input "Products Backorder Update 09.22.2025 EN"
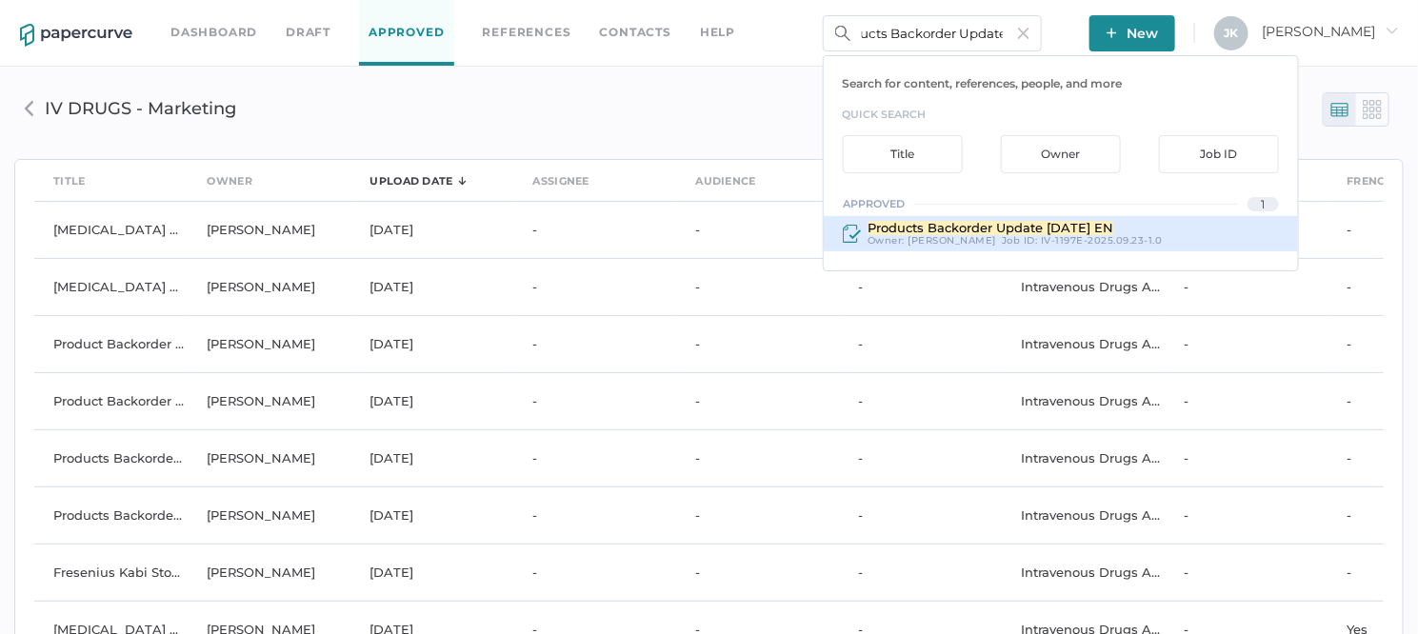
click at [913, 227] on span "Products Backorder Update 09.22.2025 EN" at bounding box center [991, 227] width 246 height 15
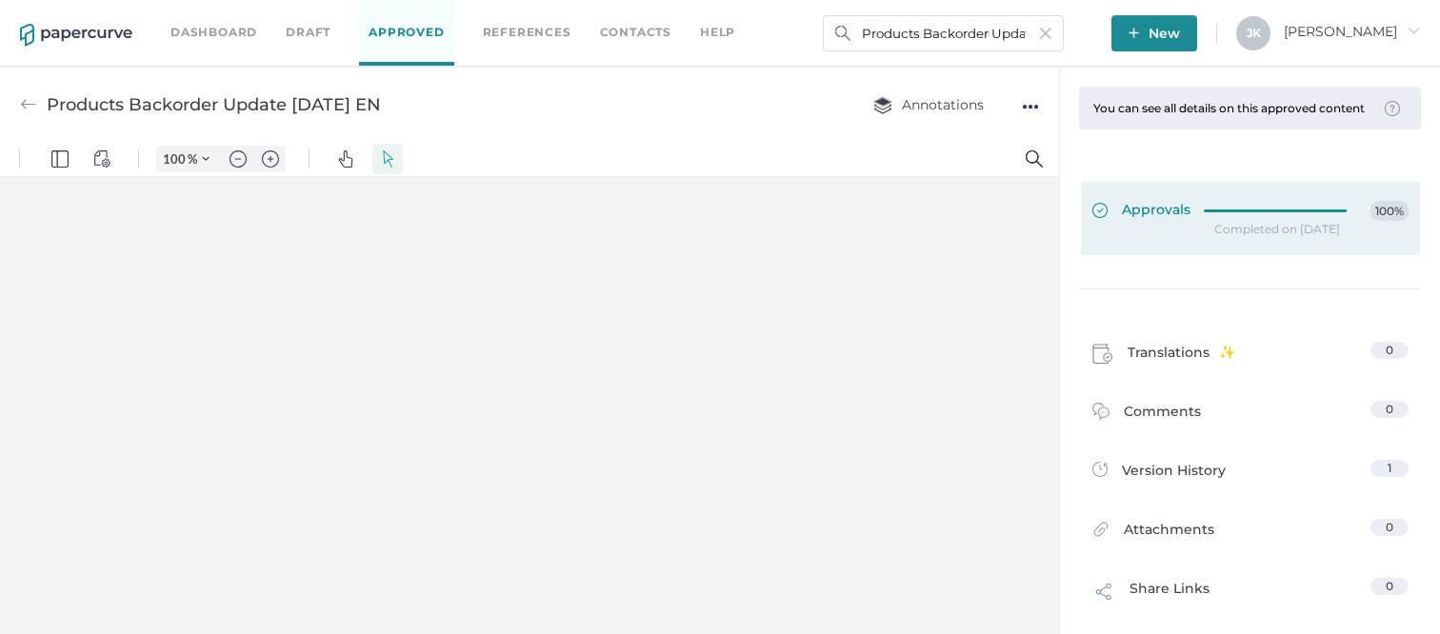
click at [1184, 215] on div "Approvals 100%" at bounding box center [1251, 211] width 316 height 21
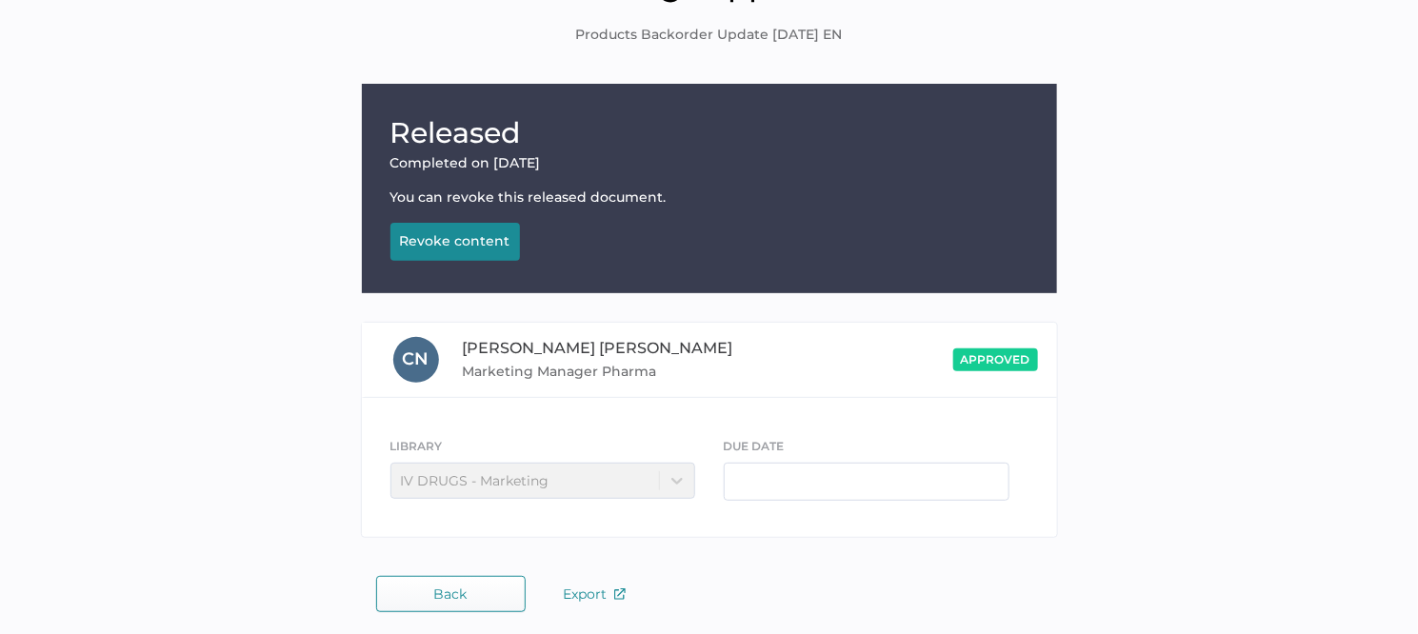
scroll to position [126, 0]
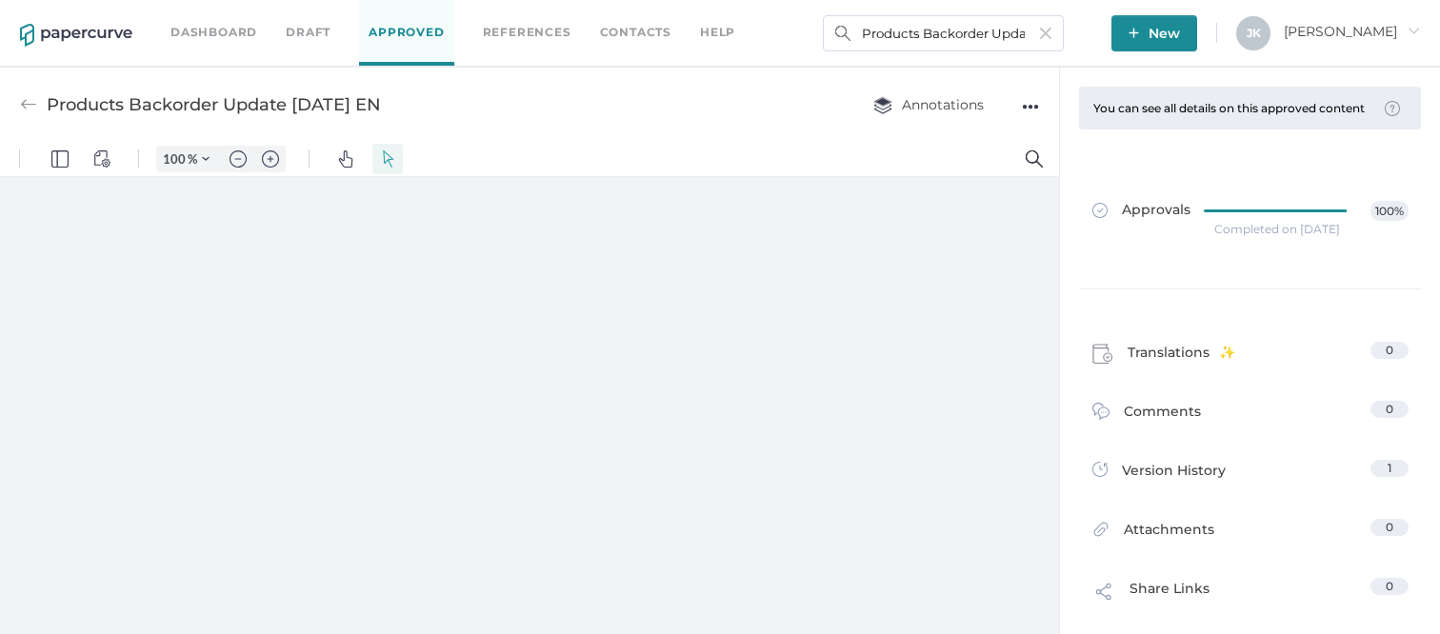
type input "111"
click at [392, 36] on link "Approved" at bounding box center [406, 33] width 94 height 66
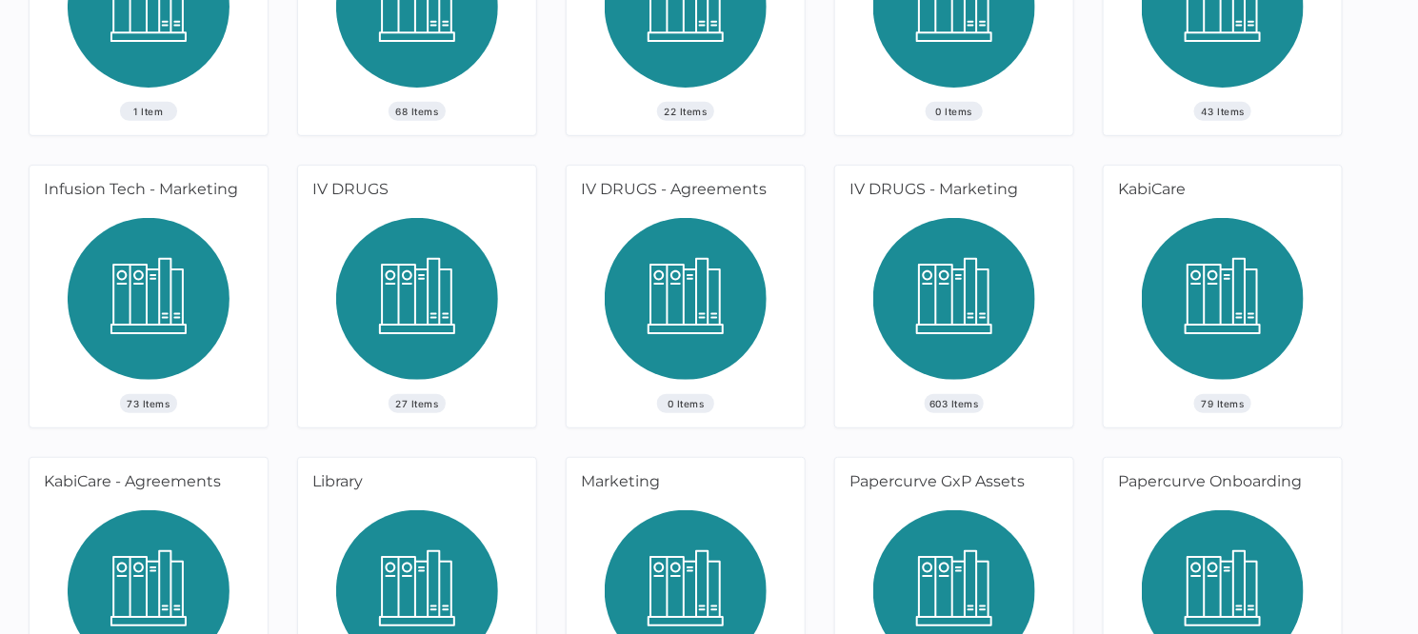
scroll to position [267, 0]
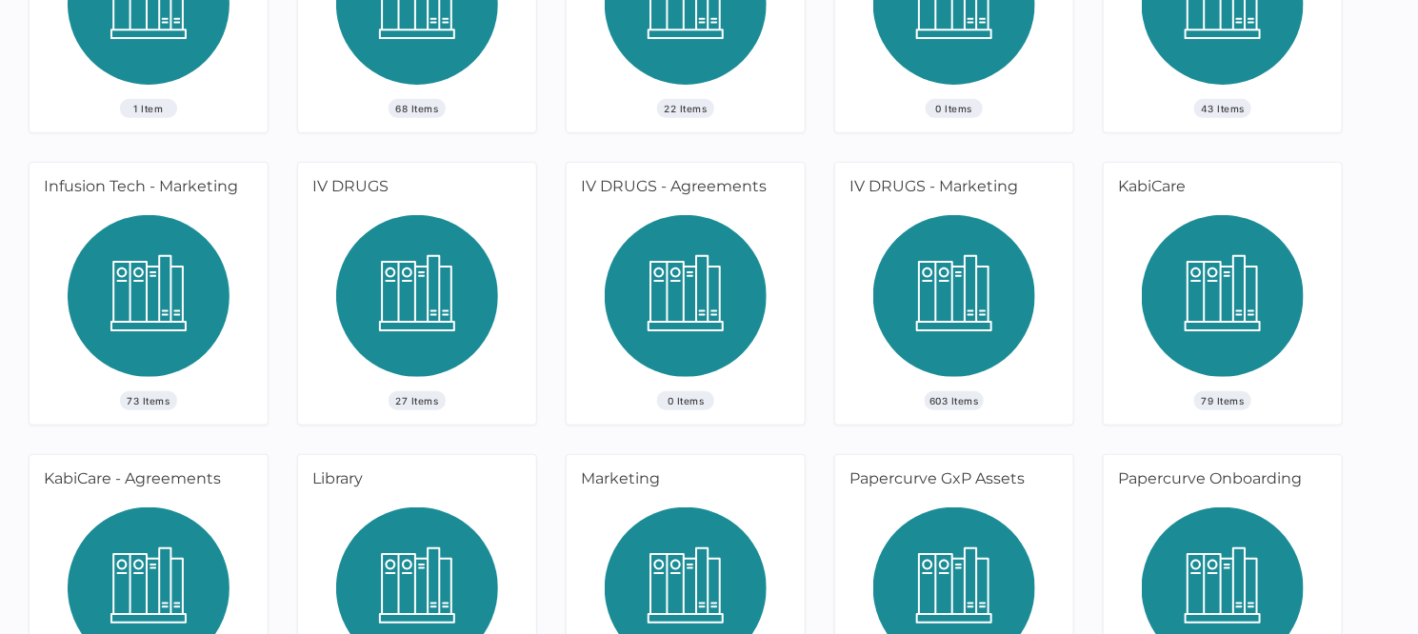
click at [973, 307] on img at bounding box center [954, 303] width 162 height 176
